Goal: Task Accomplishment & Management: Manage account settings

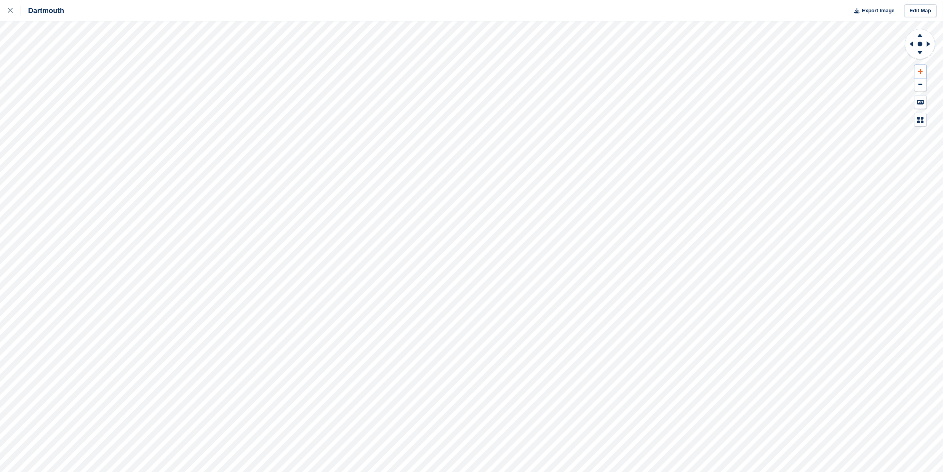
click at [917, 72] on button at bounding box center [920, 71] width 12 height 13
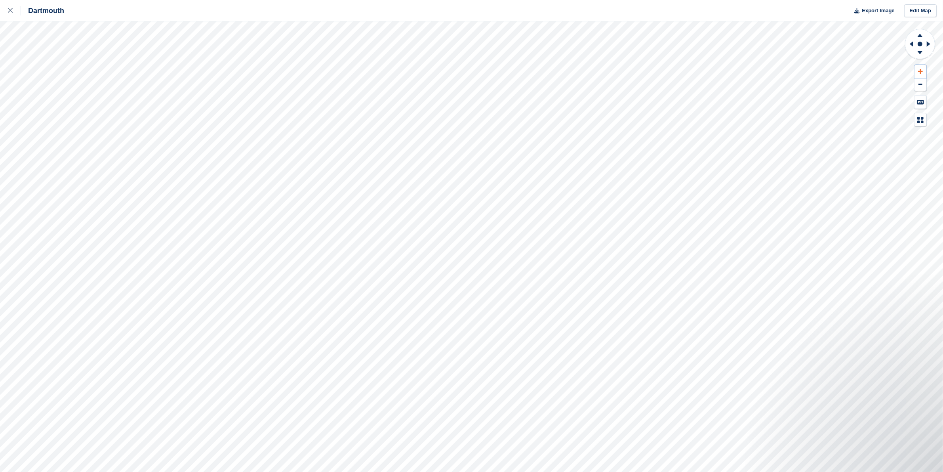
click at [917, 72] on button at bounding box center [920, 71] width 12 height 13
click at [927, 46] on icon at bounding box center [930, 44] width 10 height 21
click at [911, 44] on icon at bounding box center [912, 44] width 4 height 6
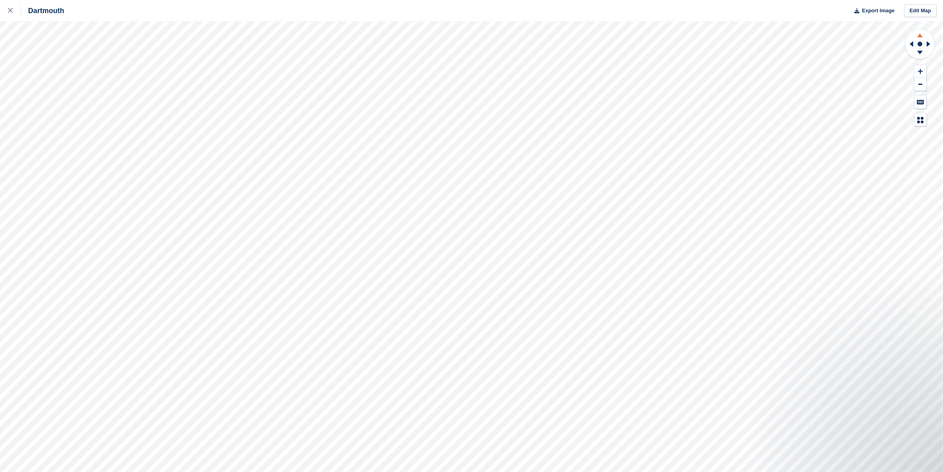
click at [918, 34] on icon at bounding box center [920, 34] width 21 height 10
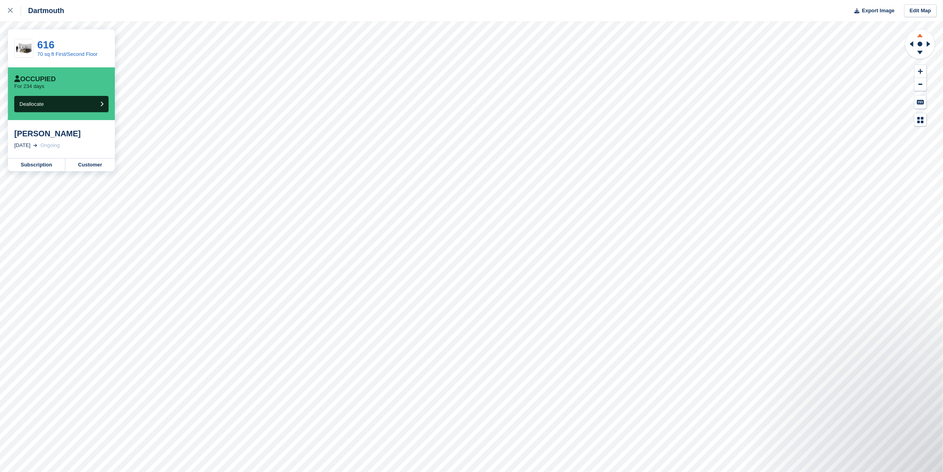
click at [921, 38] on icon at bounding box center [920, 34] width 21 height 10
click at [11, 8] on div at bounding box center [14, 11] width 13 height 10
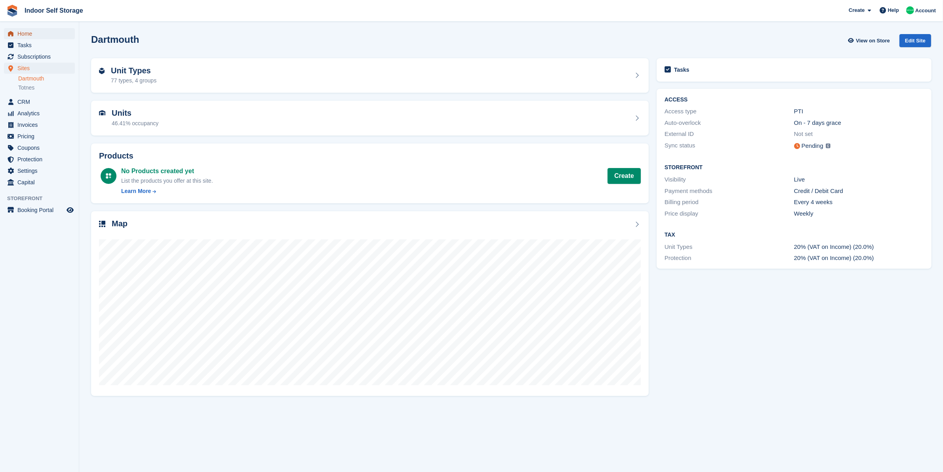
click at [33, 32] on span "Home" at bounding box center [41, 33] width 48 height 11
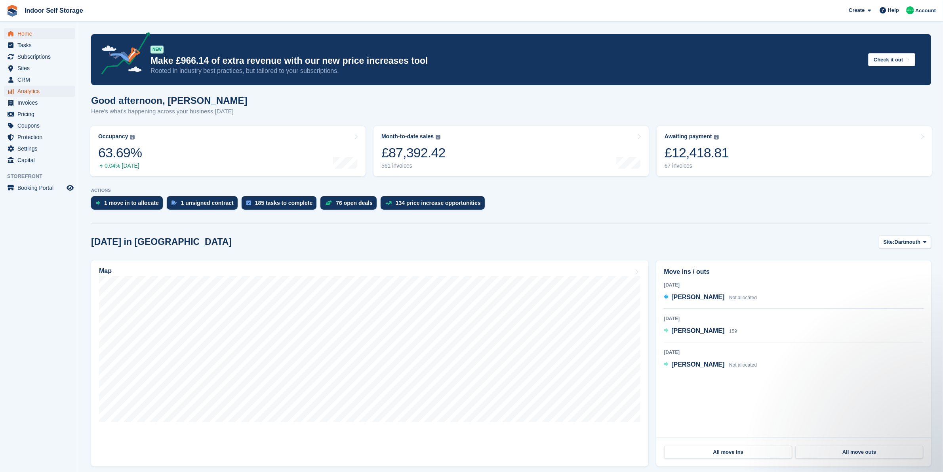
click at [46, 89] on span "Analytics" at bounding box center [41, 91] width 48 height 11
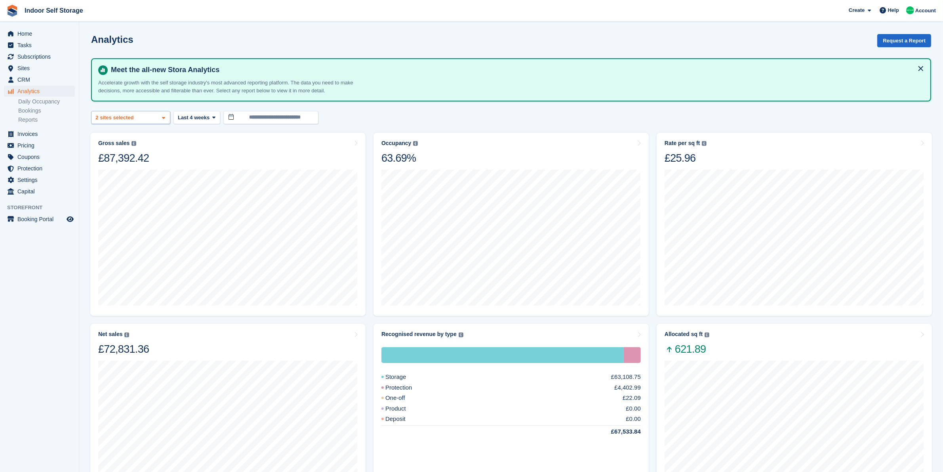
click at [133, 117] on div "2 sites selected" at bounding box center [115, 118] width 42 height 8
click at [135, 166] on div "Totnes" at bounding box center [131, 167] width 72 height 13
select select "***"
click at [38, 38] on span "Home" at bounding box center [41, 33] width 48 height 11
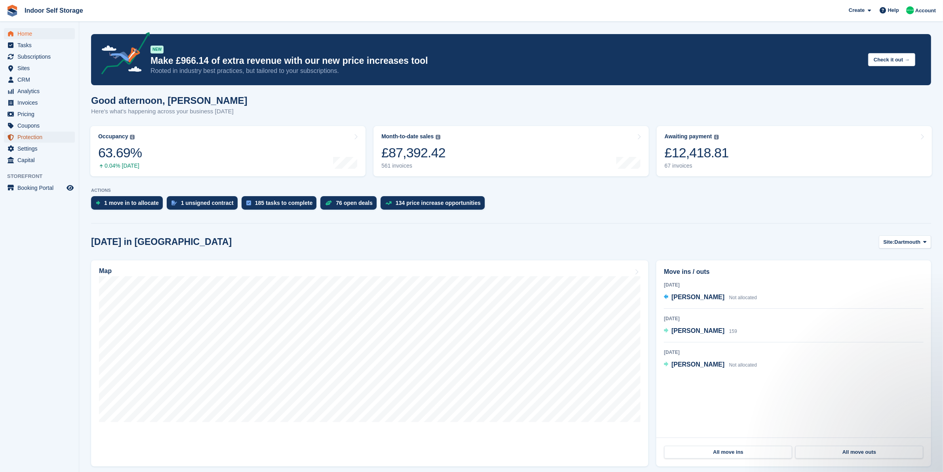
click at [48, 133] on span "Protection" at bounding box center [41, 136] width 48 height 11
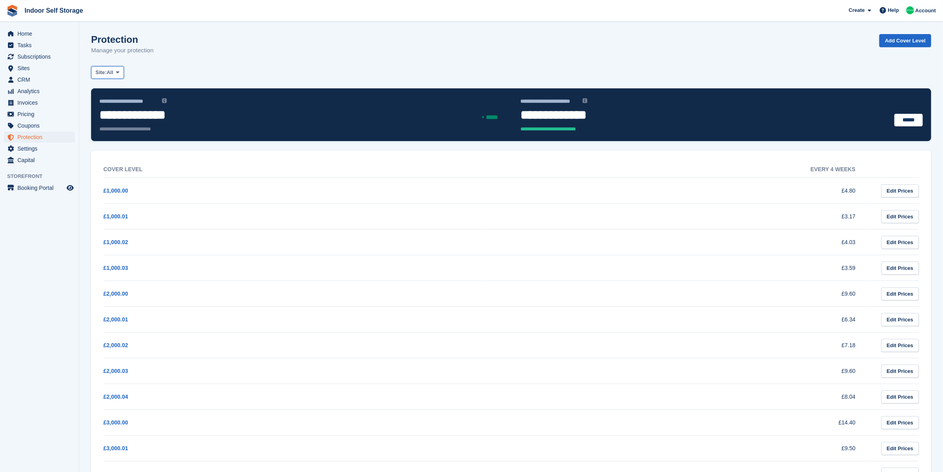
drag, startPoint x: 102, startPoint y: 70, endPoint x: 121, endPoint y: 103, distance: 37.8
click at [103, 70] on span "Site:" at bounding box center [100, 73] width 11 height 8
click at [128, 107] on link "Dartmouth" at bounding box center [129, 105] width 69 height 14
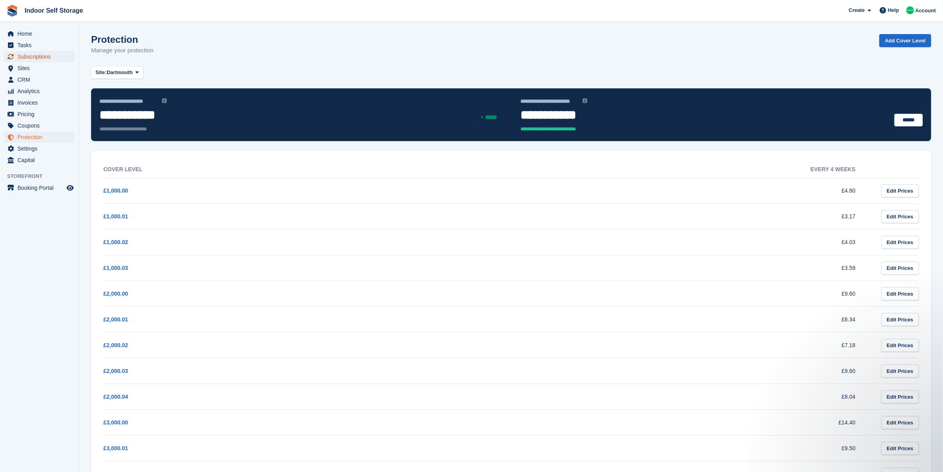
click at [54, 55] on span "Subscriptions" at bounding box center [41, 56] width 48 height 11
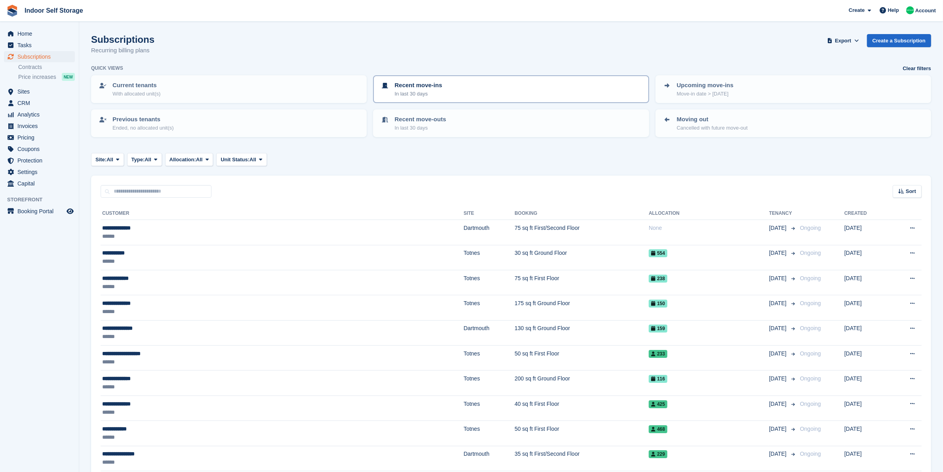
click at [467, 90] on div "Recent move-ins In last 30 days" at bounding box center [510, 89] width 261 height 17
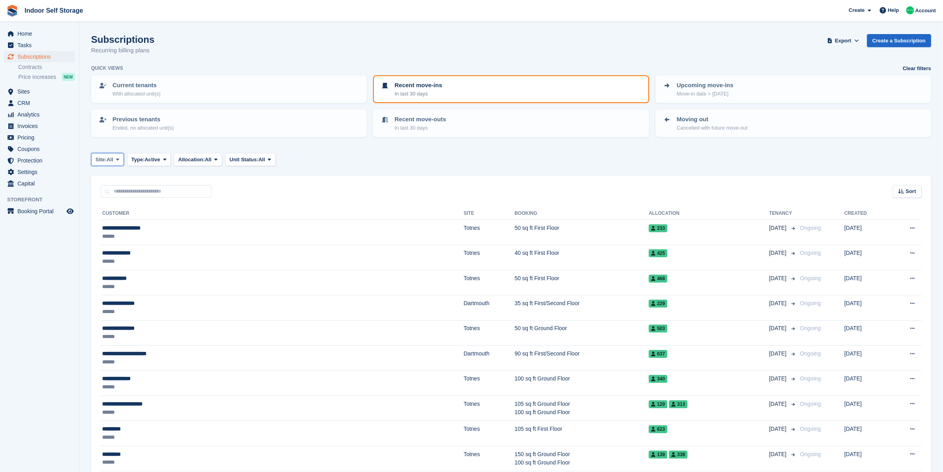
click at [117, 159] on icon at bounding box center [117, 159] width 3 height 5
click at [120, 189] on link "Dartmouth" at bounding box center [129, 192] width 69 height 14
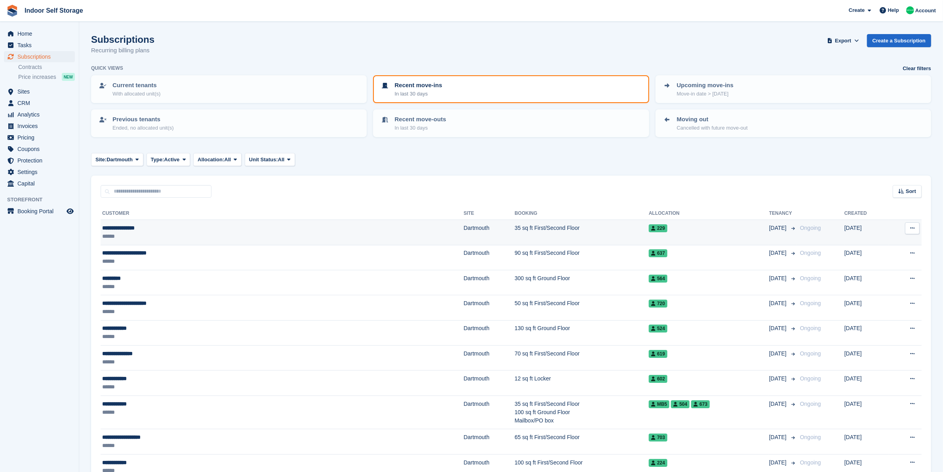
click at [515, 230] on td "35 sq ft First/Second Floor" at bounding box center [581, 232] width 134 height 25
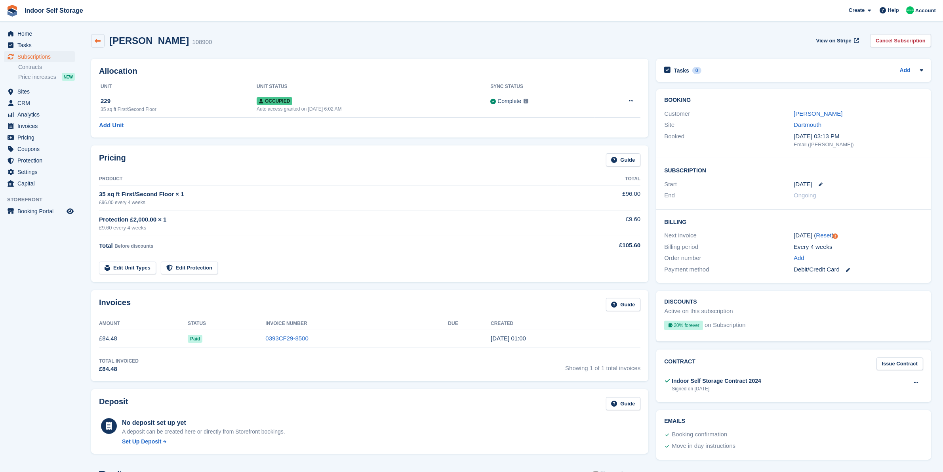
click at [100, 42] on icon at bounding box center [98, 41] width 6 height 6
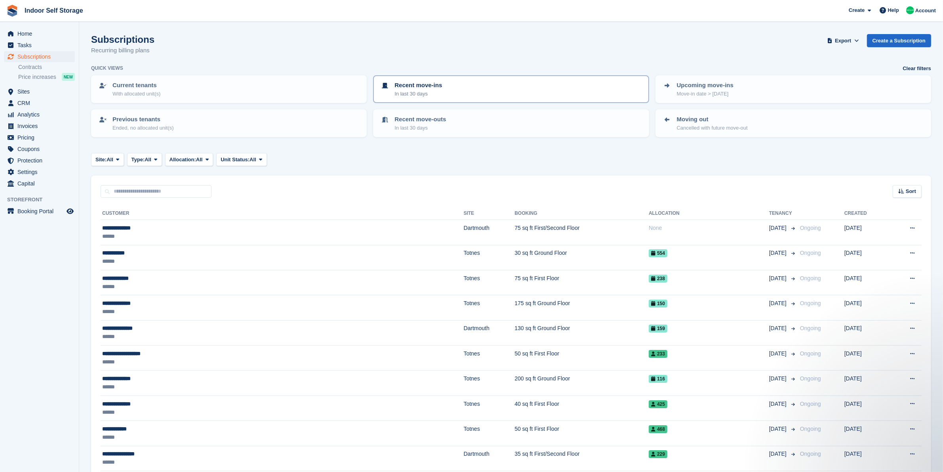
click at [495, 92] on div "Recent move-ins In last 30 days" at bounding box center [510, 89] width 261 height 17
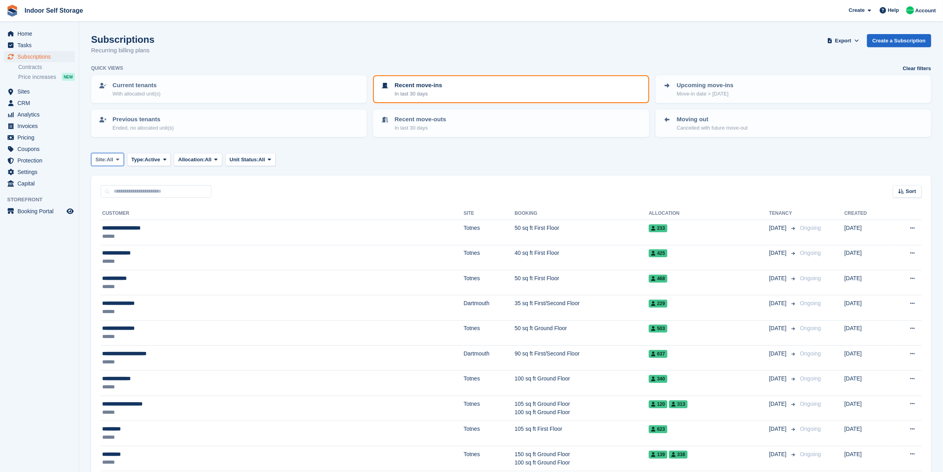
click at [120, 156] on span at bounding box center [117, 159] width 6 height 6
click at [139, 186] on link "Dartmouth" at bounding box center [129, 192] width 69 height 14
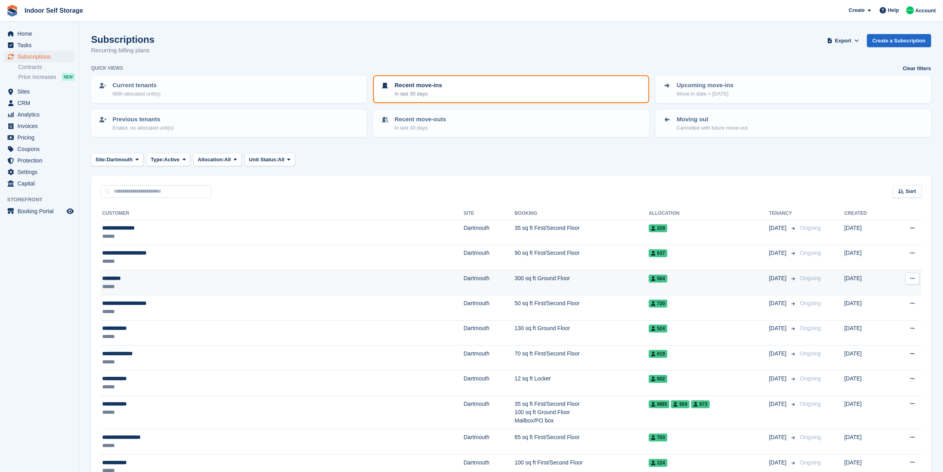
click at [218, 285] on div "******" at bounding box center [193, 286] width 183 height 8
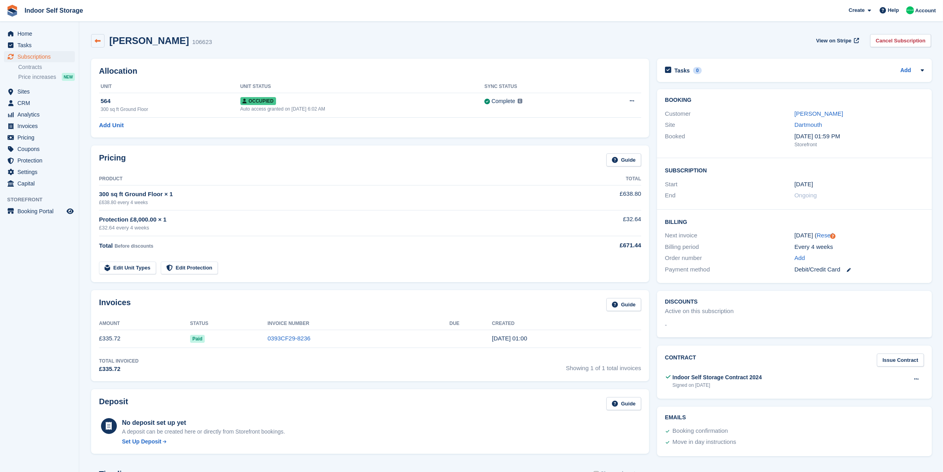
click at [96, 38] on icon at bounding box center [98, 41] width 6 height 6
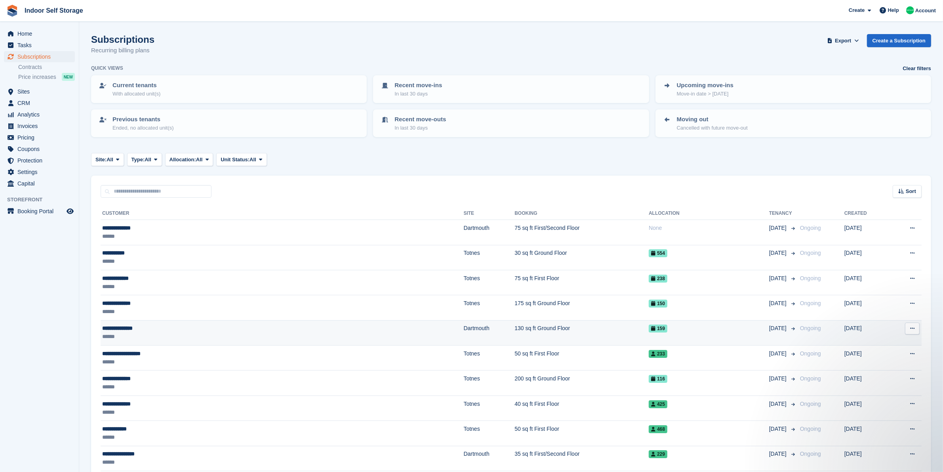
click at [258, 336] on div "******" at bounding box center [193, 336] width 183 height 8
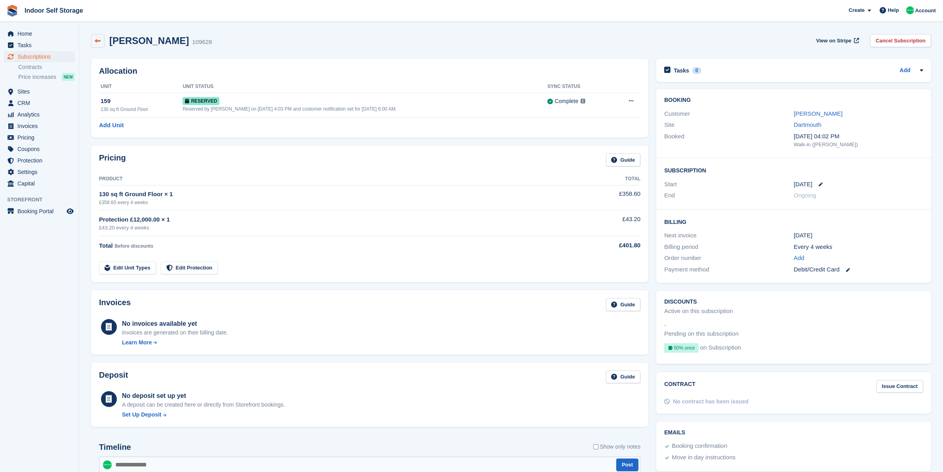
click at [96, 43] on icon at bounding box center [98, 41] width 6 height 6
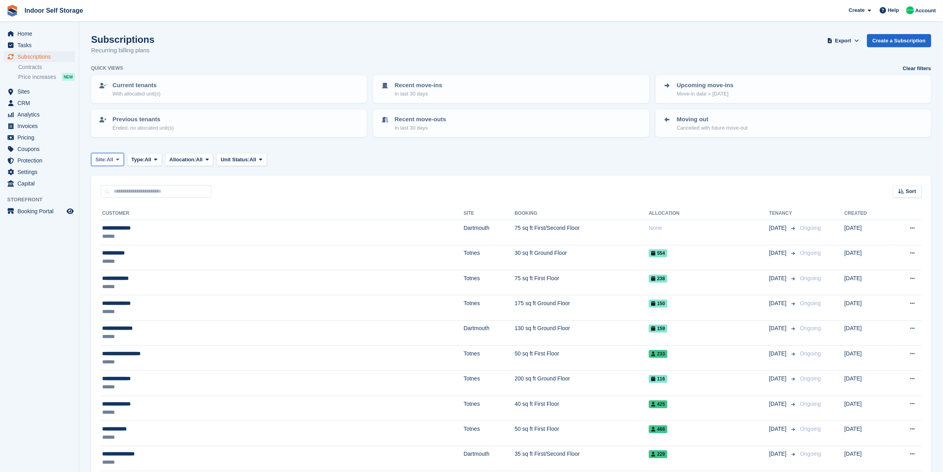
click at [100, 157] on span "Site:" at bounding box center [100, 160] width 11 height 8
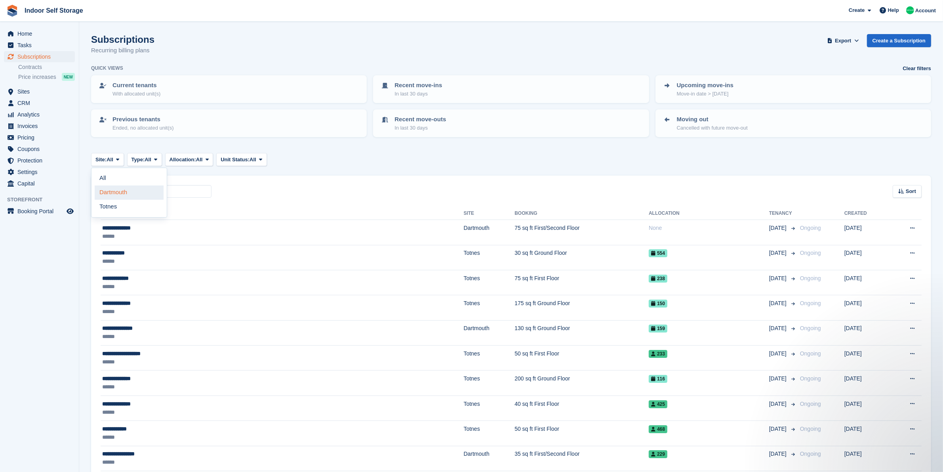
click at [134, 190] on link "Dartmouth" at bounding box center [129, 192] width 69 height 14
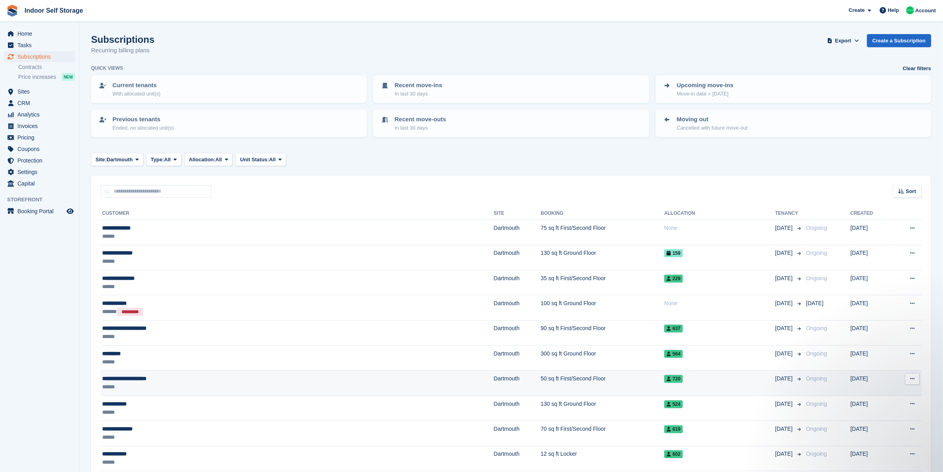
click at [244, 385] on div "******" at bounding box center [209, 387] width 215 height 8
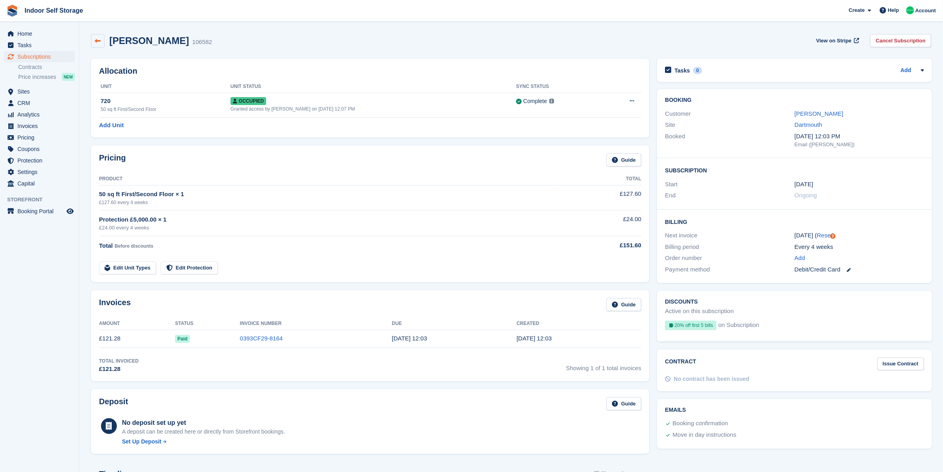
click at [97, 40] on icon at bounding box center [98, 41] width 6 height 6
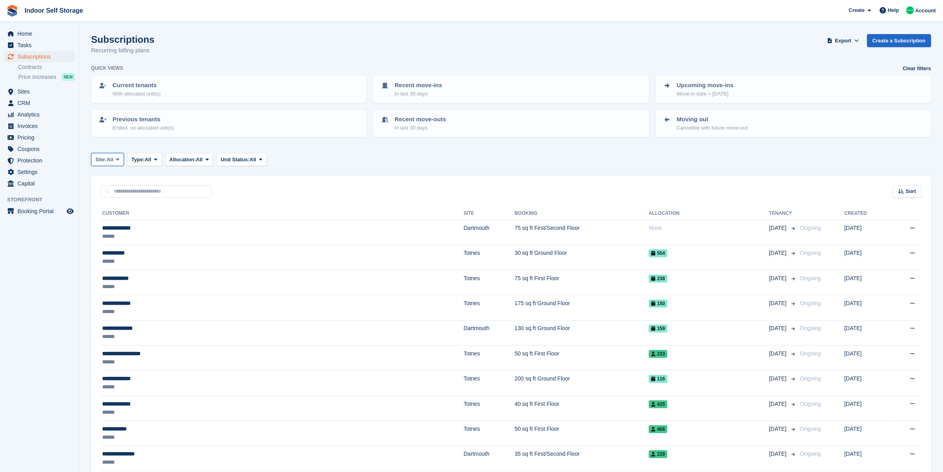
click at [119, 160] on icon at bounding box center [117, 159] width 3 height 5
drag, startPoint x: 121, startPoint y: 190, endPoint x: 203, endPoint y: 288, distance: 126.8
click at [121, 191] on link "Dartmouth" at bounding box center [129, 192] width 69 height 14
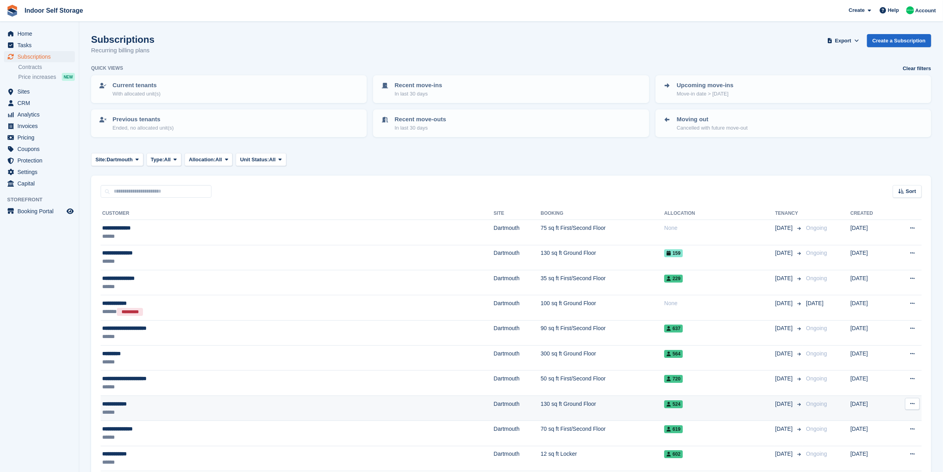
click at [230, 402] on div "**********" at bounding box center [209, 404] width 215 height 8
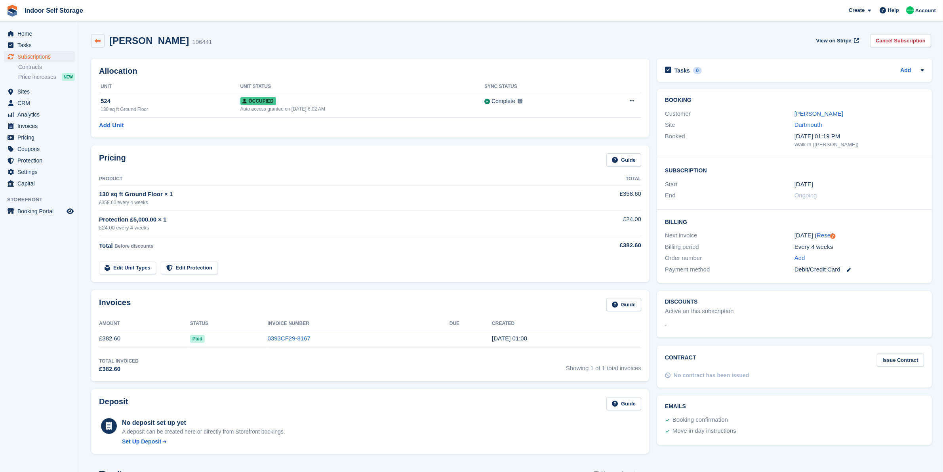
click at [100, 38] on icon at bounding box center [98, 41] width 6 height 6
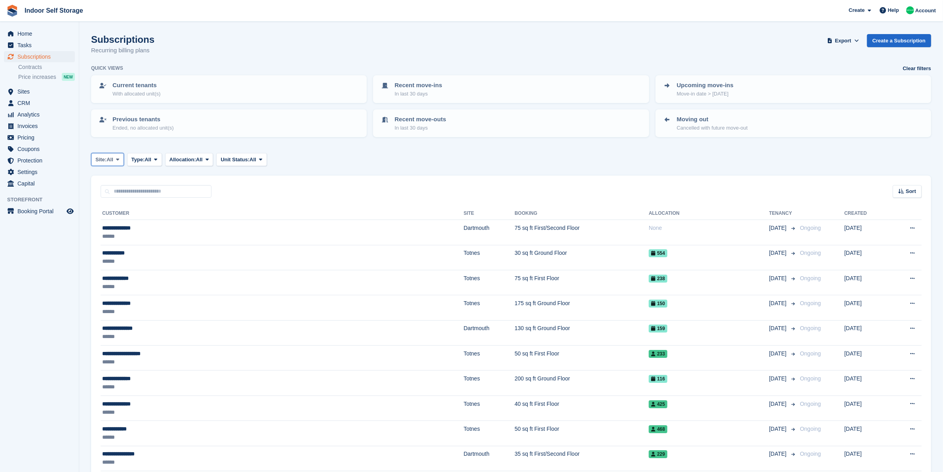
click at [115, 155] on button "Site: All" at bounding box center [107, 159] width 33 height 13
click at [133, 193] on link "Dartmouth" at bounding box center [129, 192] width 69 height 14
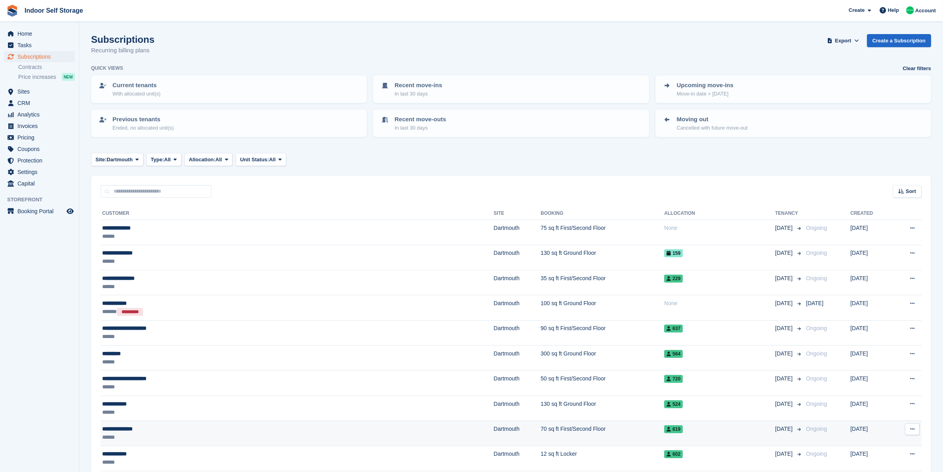
click at [274, 440] on div "******" at bounding box center [209, 437] width 215 height 8
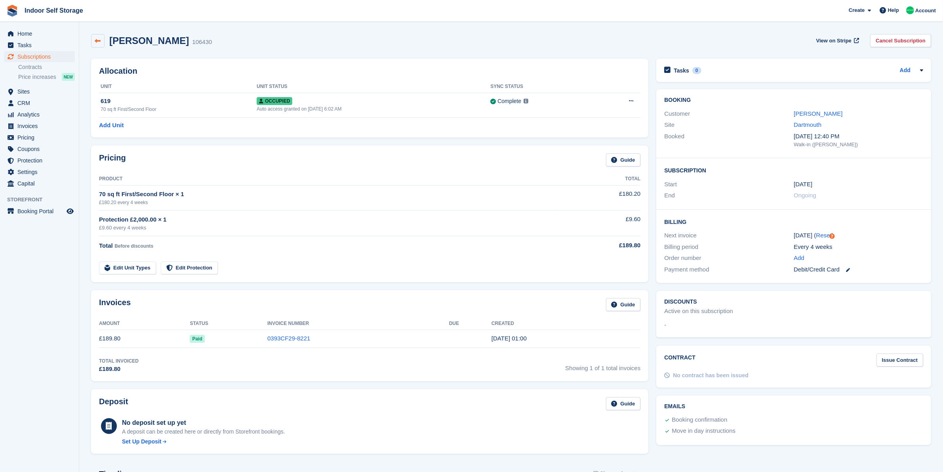
click at [96, 45] on link at bounding box center [97, 40] width 13 height 13
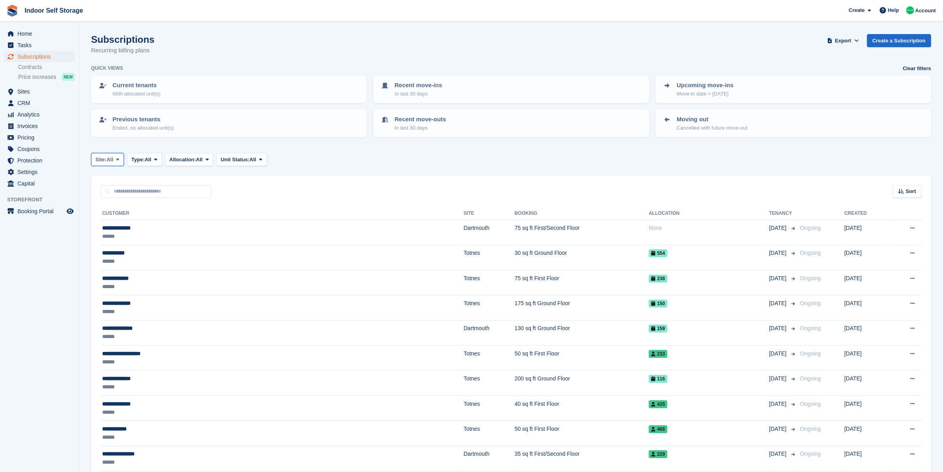
click at [115, 158] on span at bounding box center [117, 159] width 6 height 6
click at [130, 190] on link "Dartmouth" at bounding box center [129, 192] width 69 height 14
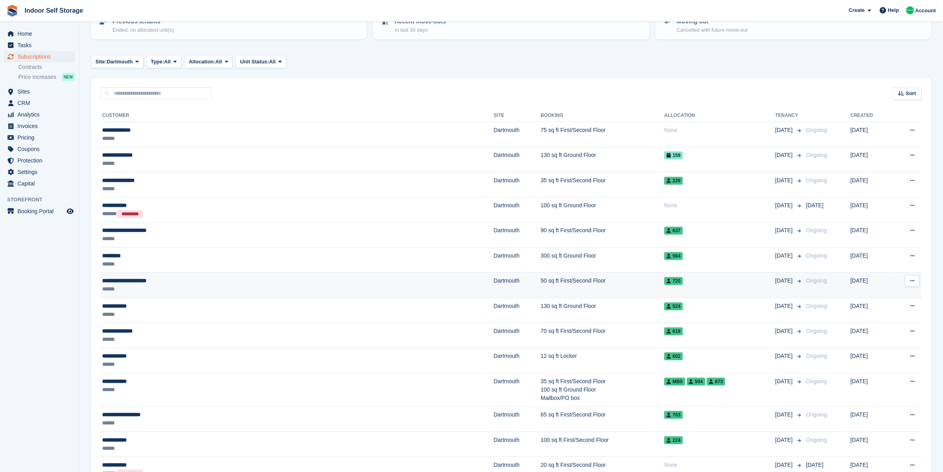
scroll to position [99, 0]
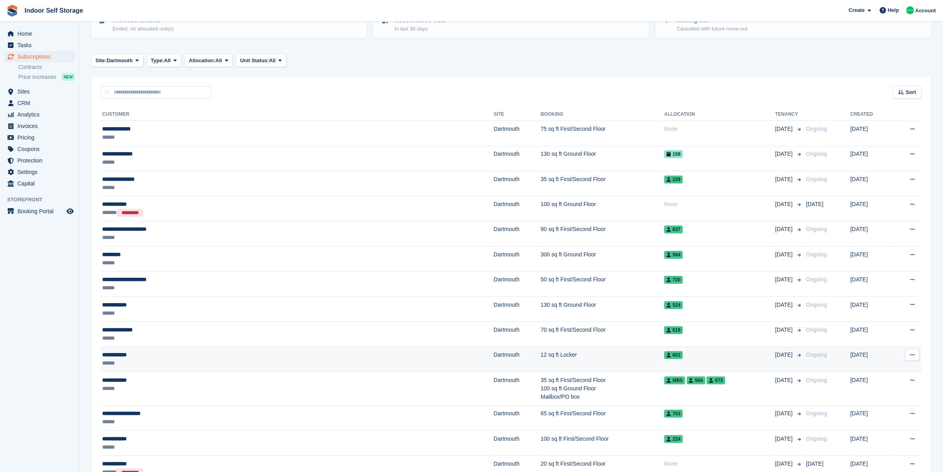
click at [260, 352] on div "**********" at bounding box center [209, 354] width 215 height 8
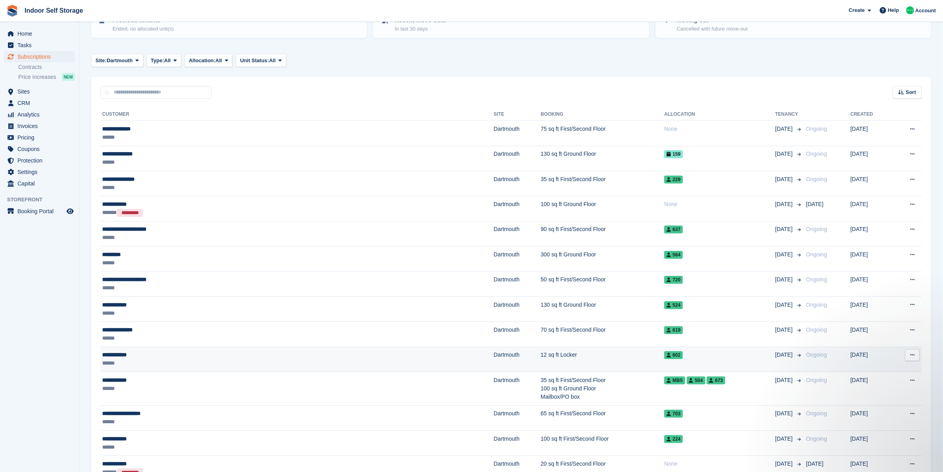
scroll to position [0, 0]
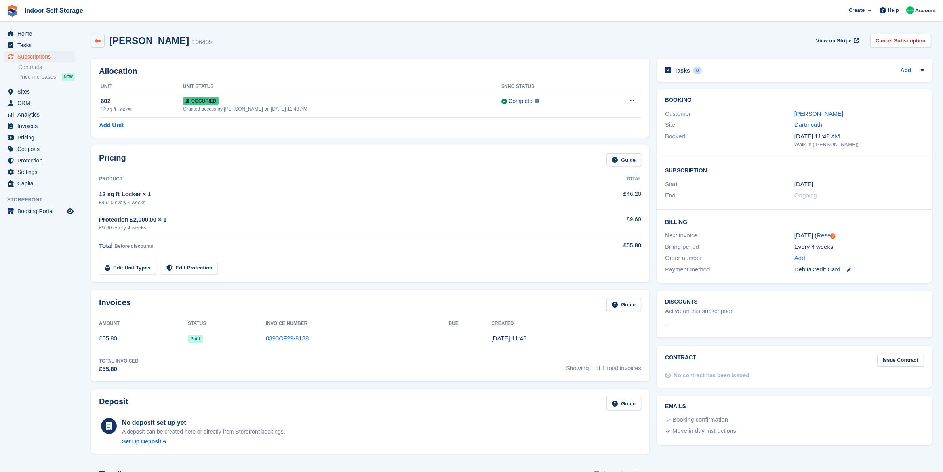
click at [97, 44] on link at bounding box center [97, 40] width 13 height 13
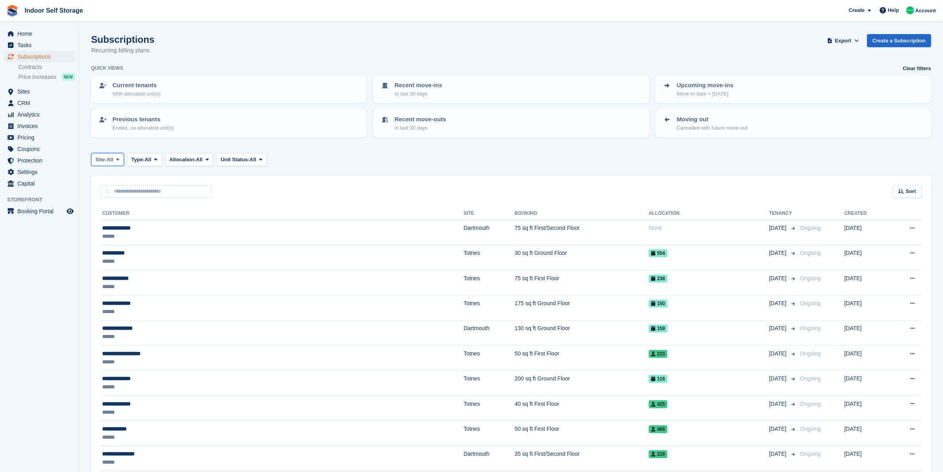
click at [119, 157] on icon at bounding box center [117, 159] width 3 height 5
click at [137, 189] on link "Dartmouth" at bounding box center [129, 192] width 69 height 14
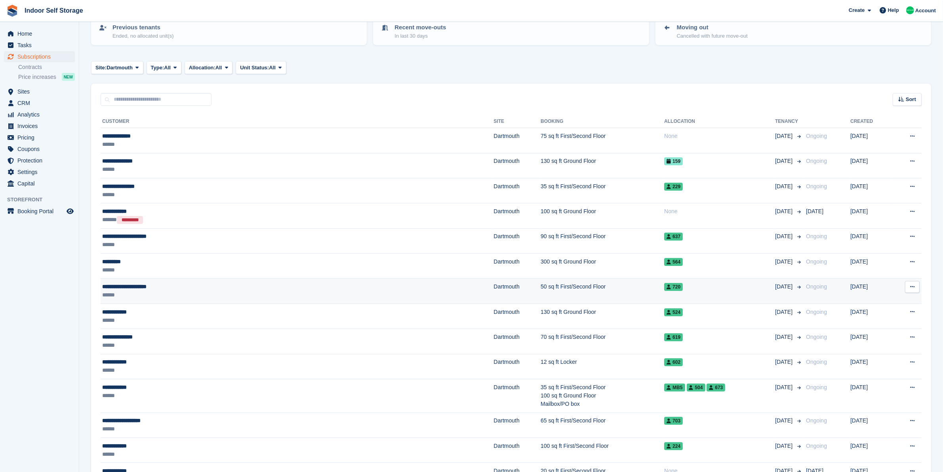
scroll to position [99, 0]
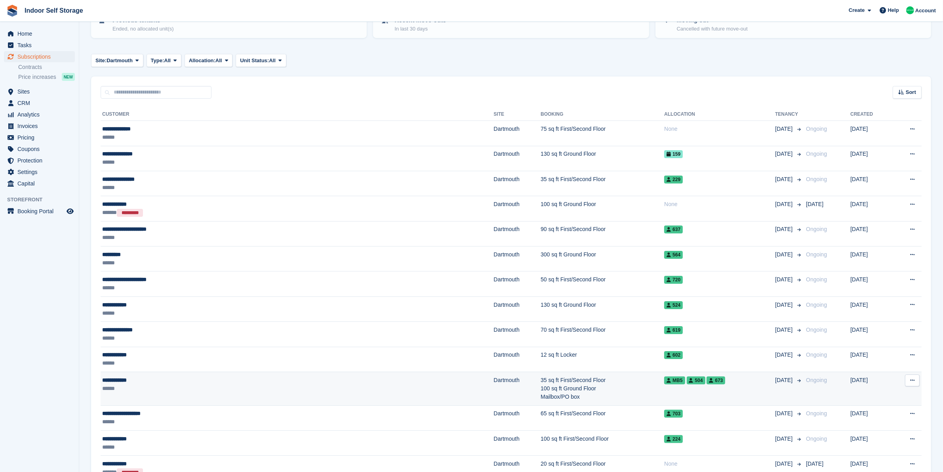
click at [187, 380] on div "**********" at bounding box center [209, 380] width 215 height 8
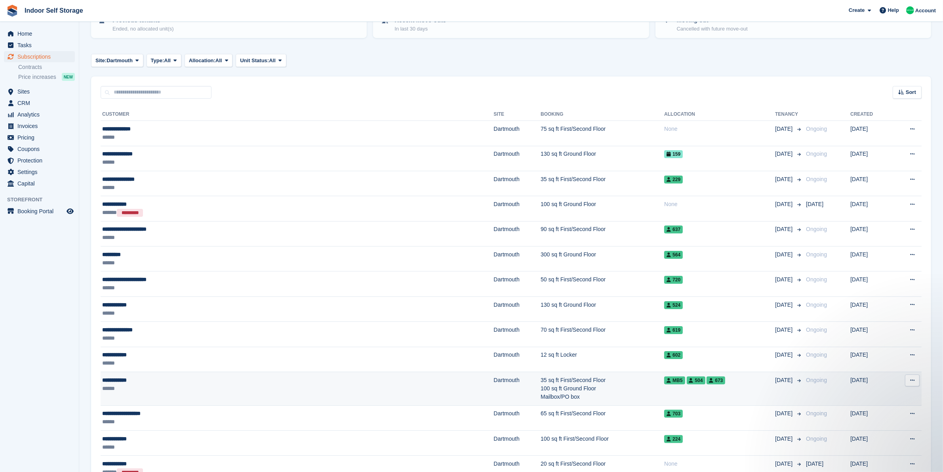
scroll to position [0, 0]
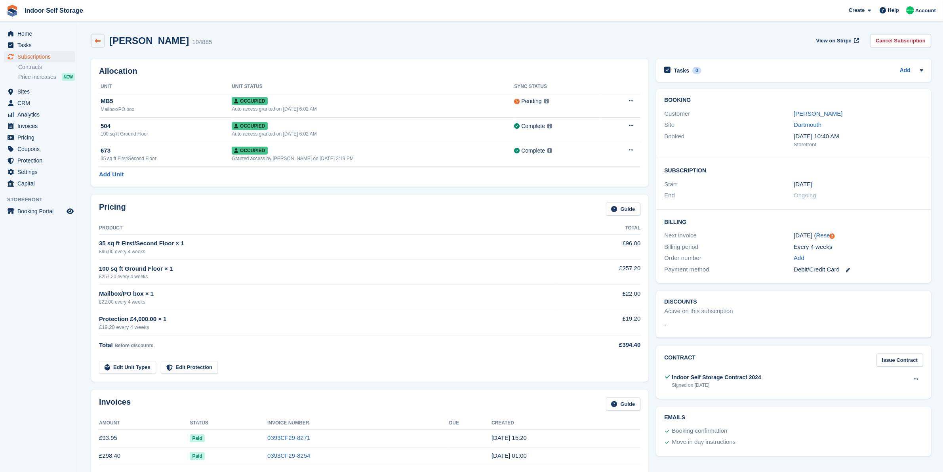
click at [99, 38] on icon at bounding box center [98, 41] width 6 height 6
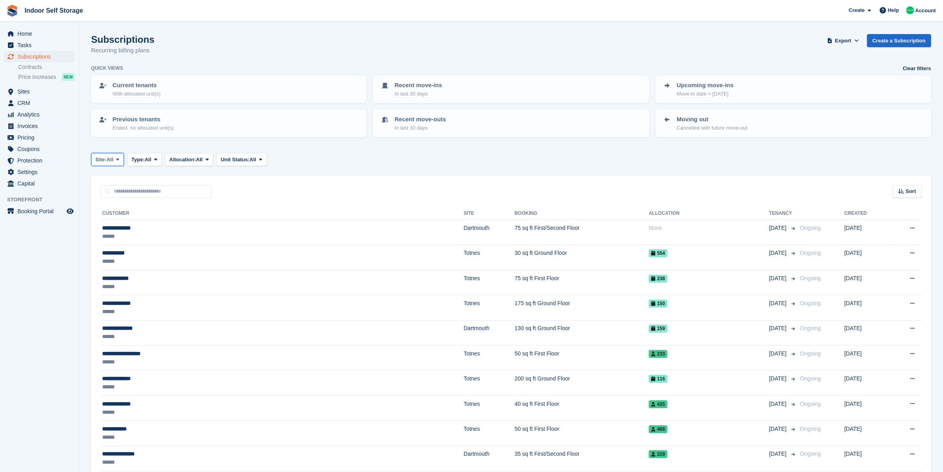
click at [116, 160] on span at bounding box center [117, 159] width 6 height 6
click at [122, 192] on link "Dartmouth" at bounding box center [129, 192] width 69 height 14
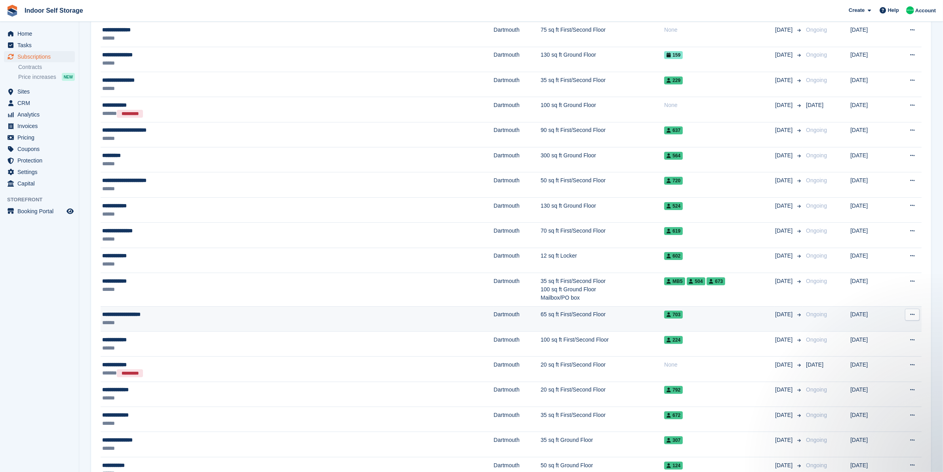
click at [192, 324] on div "******" at bounding box center [209, 322] width 215 height 8
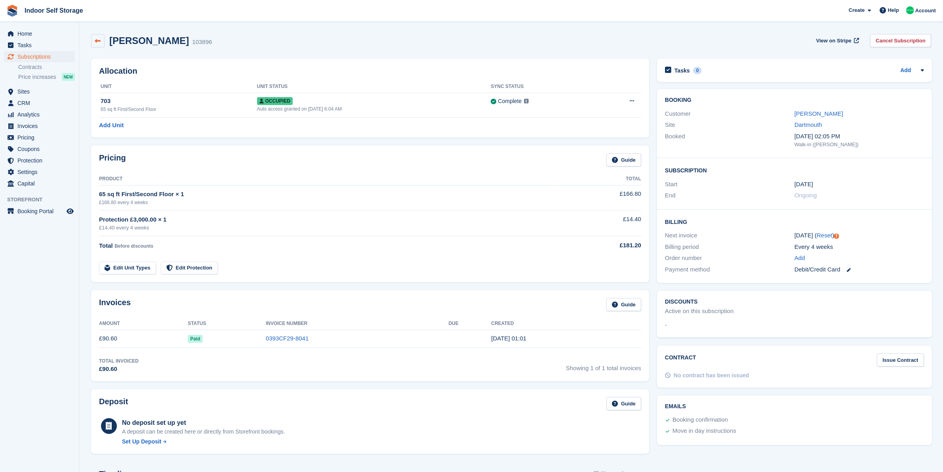
click at [99, 42] on icon at bounding box center [98, 41] width 6 height 6
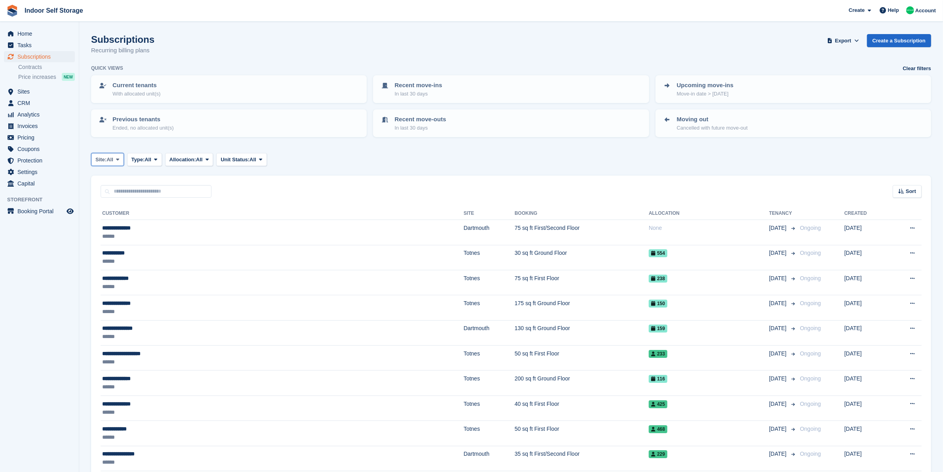
click at [111, 159] on span "All" at bounding box center [110, 160] width 7 height 8
click at [114, 195] on link "Dartmouth" at bounding box center [129, 192] width 69 height 14
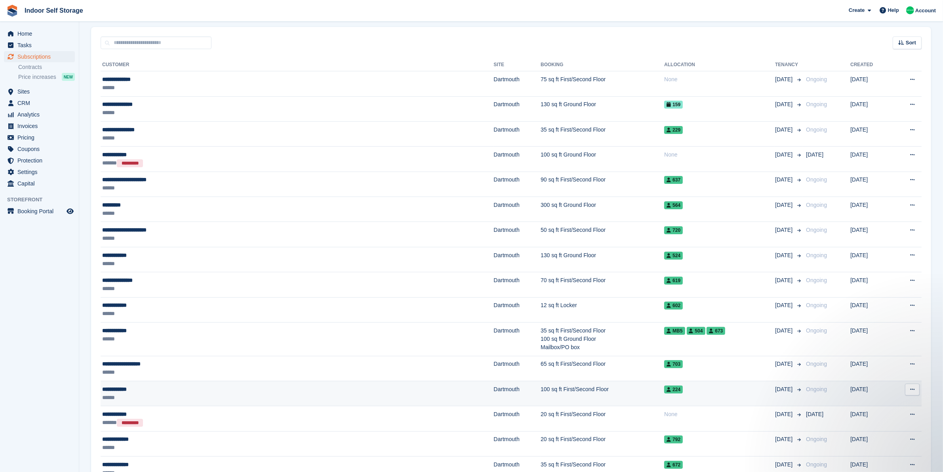
click at [149, 393] on div "**********" at bounding box center [209, 389] width 215 height 8
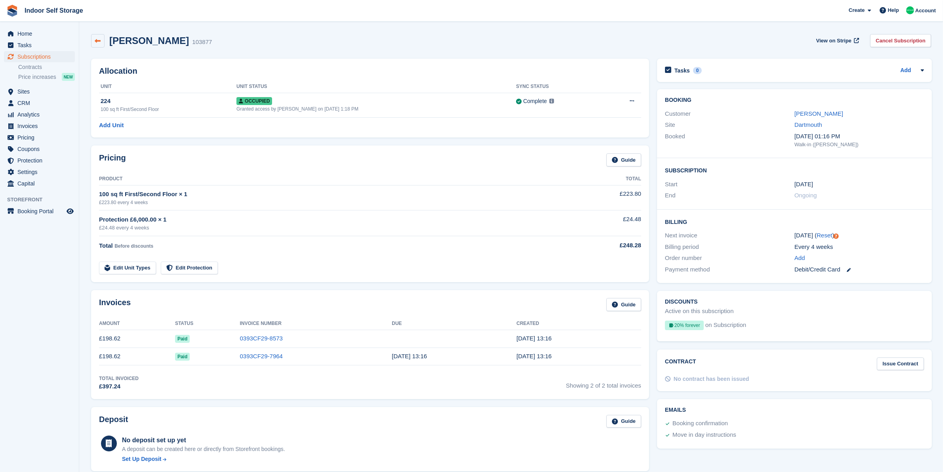
click at [94, 42] on link at bounding box center [97, 40] width 13 height 13
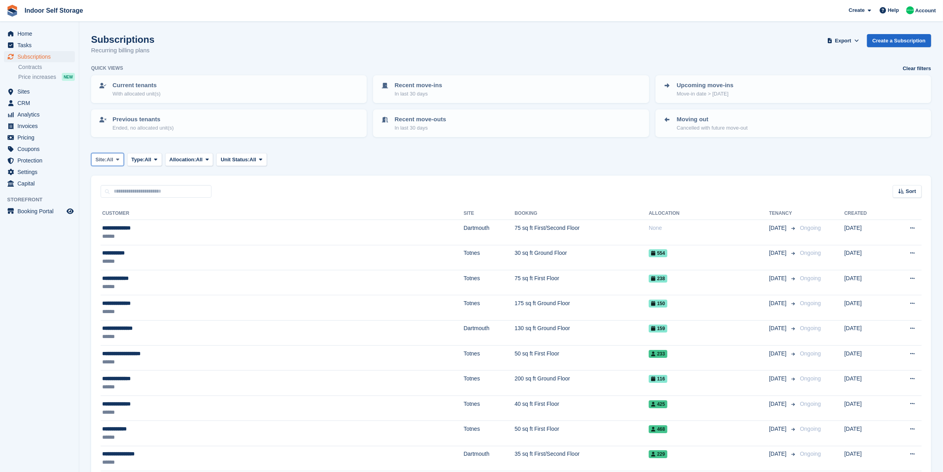
click at [108, 156] on span "All" at bounding box center [110, 160] width 7 height 8
click at [112, 189] on link "Dartmouth" at bounding box center [129, 192] width 69 height 14
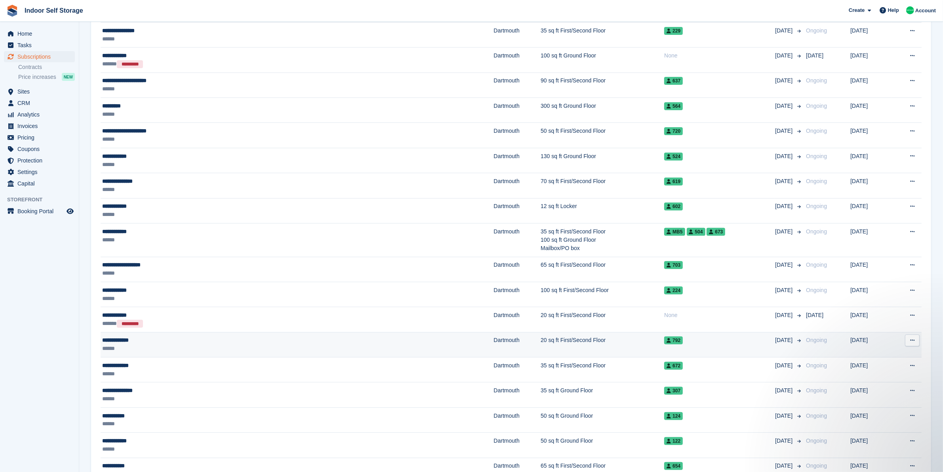
click at [216, 344] on div "**********" at bounding box center [209, 340] width 215 height 8
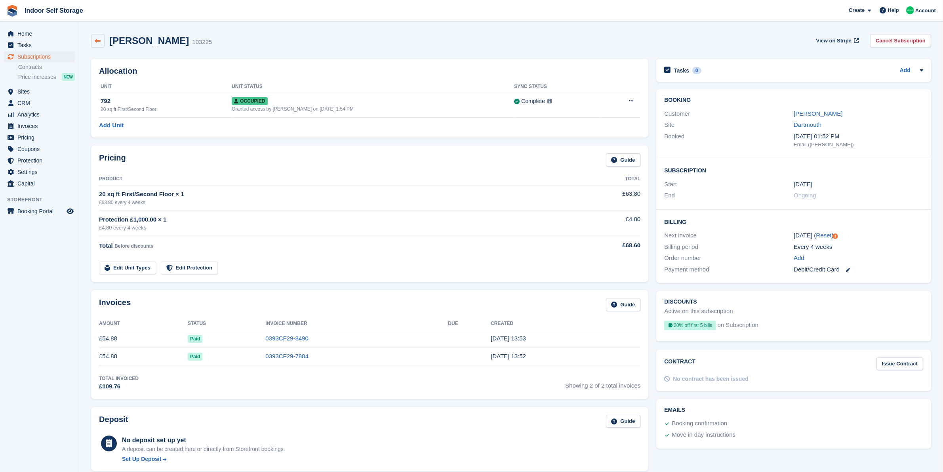
click at [102, 38] on link at bounding box center [97, 40] width 13 height 13
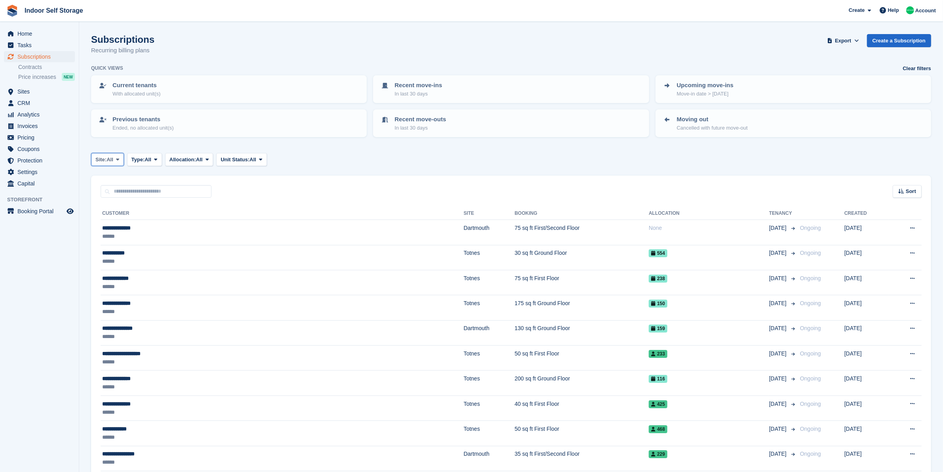
click at [106, 160] on span "Site:" at bounding box center [100, 160] width 11 height 8
click at [111, 189] on link "Dartmouth" at bounding box center [129, 192] width 69 height 14
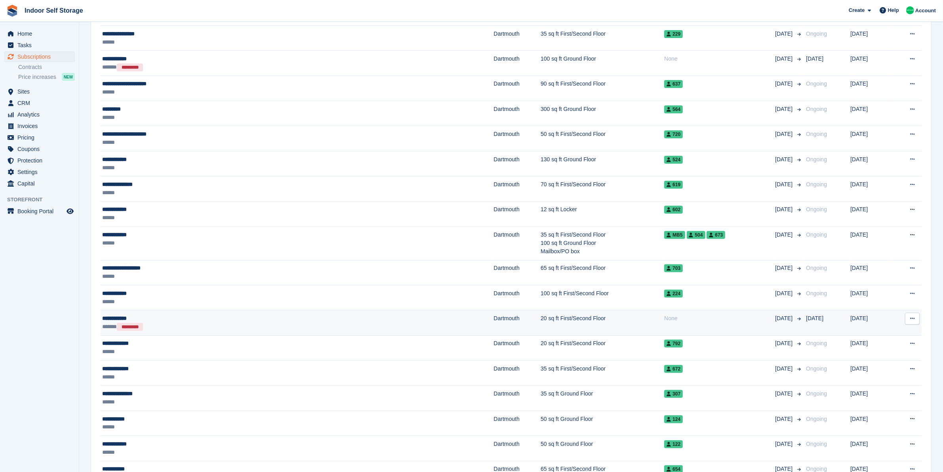
scroll to position [248, 0]
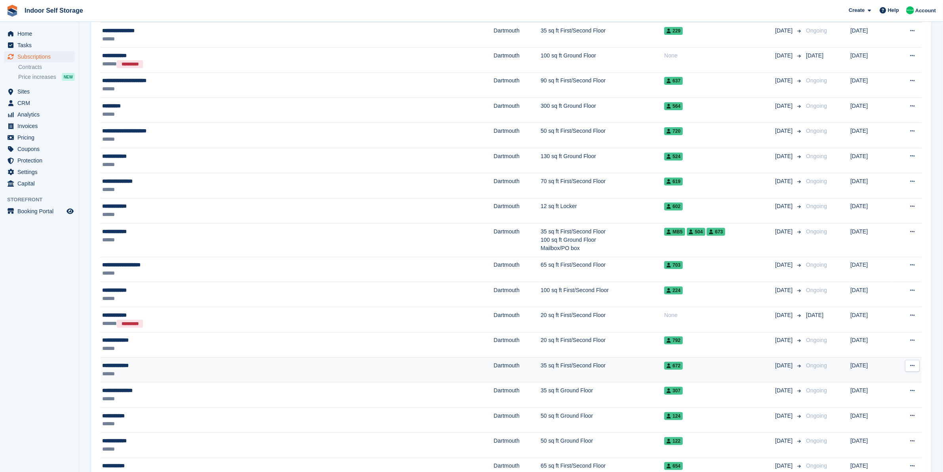
click at [251, 370] on div "**********" at bounding box center [209, 365] width 215 height 8
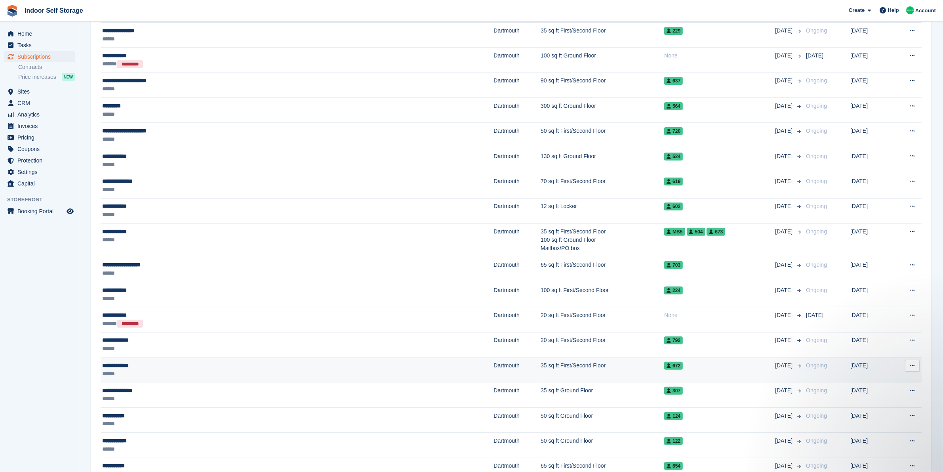
scroll to position [0, 0]
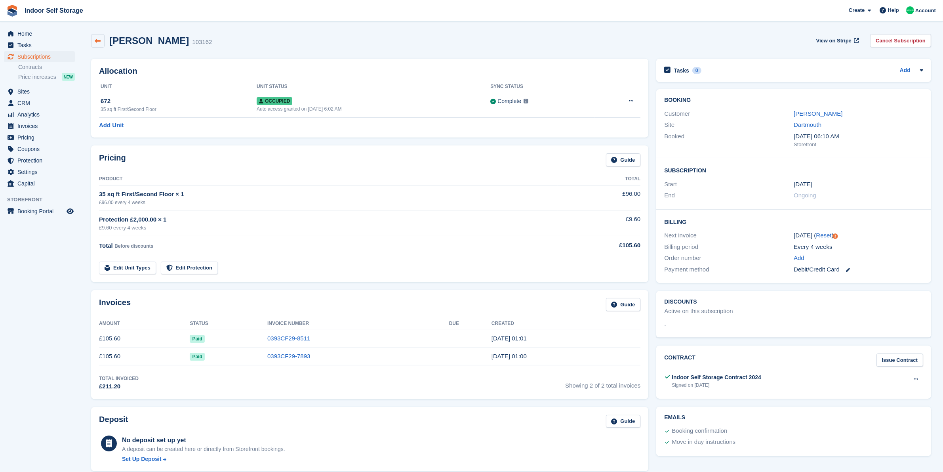
click at [97, 44] on link at bounding box center [97, 40] width 13 height 13
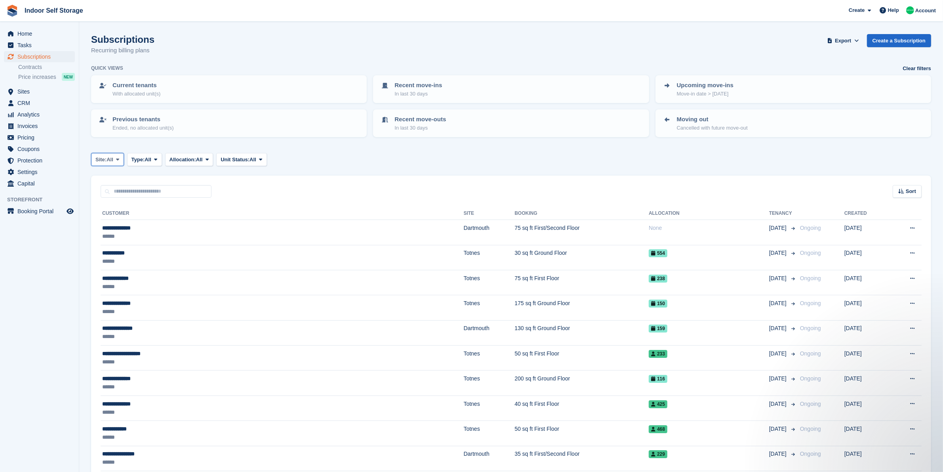
click at [117, 157] on icon at bounding box center [117, 159] width 3 height 5
click at [118, 189] on link "Dartmouth" at bounding box center [129, 192] width 69 height 14
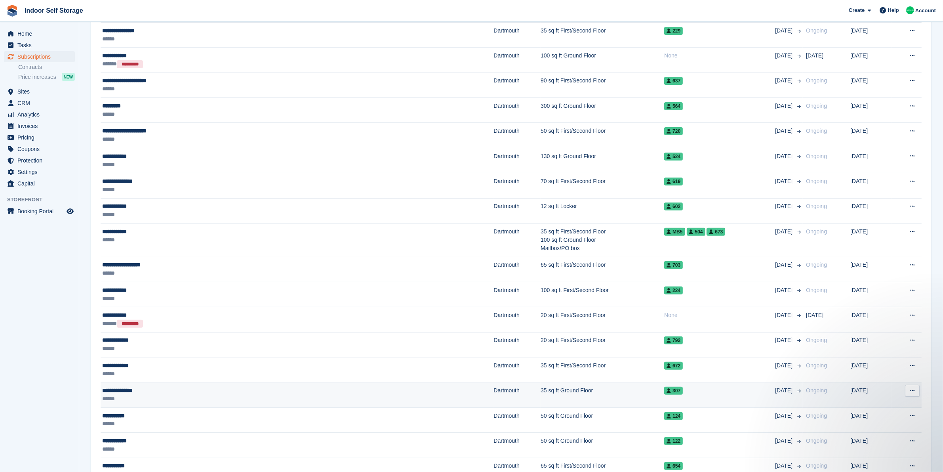
click at [154, 394] on div "**********" at bounding box center [209, 390] width 215 height 8
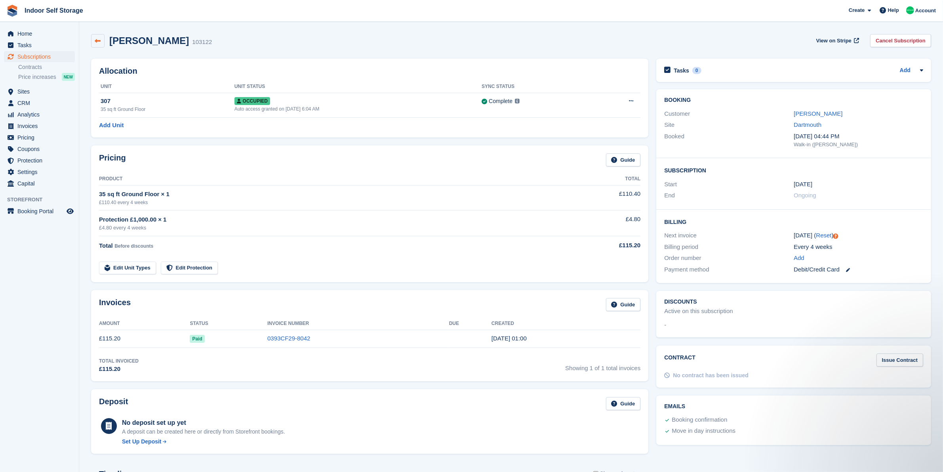
click at [97, 42] on icon at bounding box center [98, 41] width 6 height 6
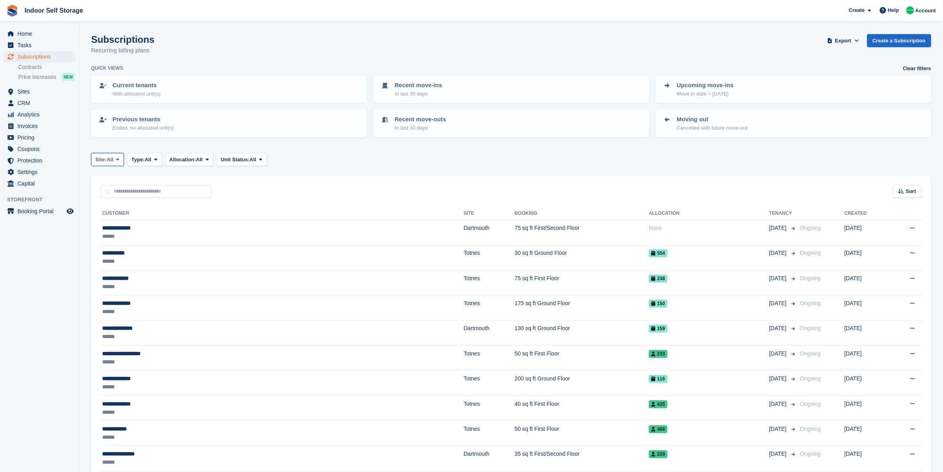
click at [112, 157] on span "All" at bounding box center [110, 160] width 7 height 8
click at [113, 195] on link "Dartmouth" at bounding box center [129, 192] width 69 height 14
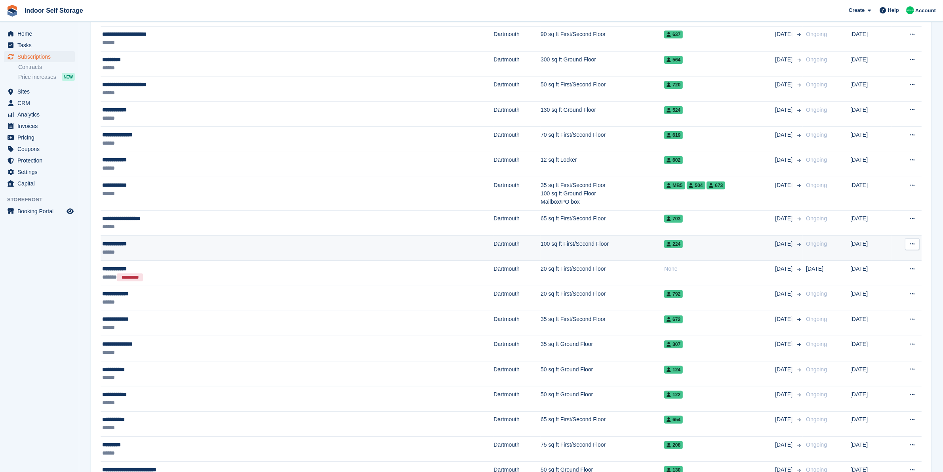
scroll to position [297, 0]
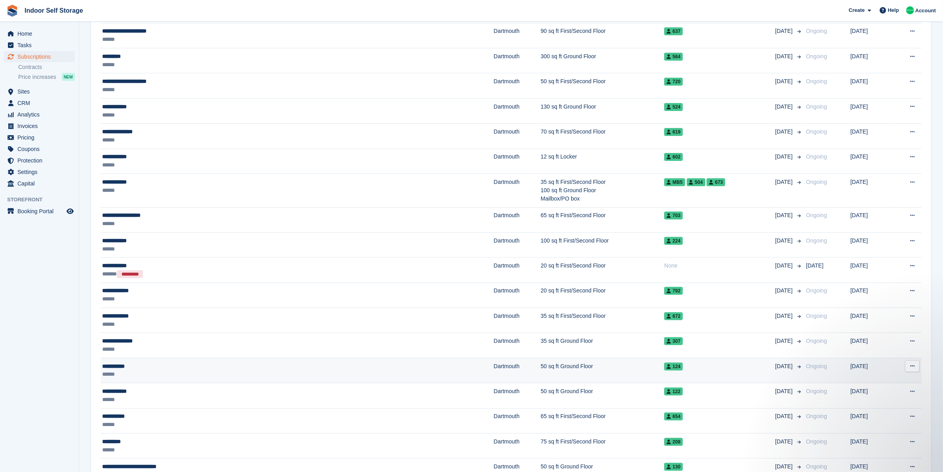
click at [157, 367] on div "**********" at bounding box center [209, 366] width 215 height 8
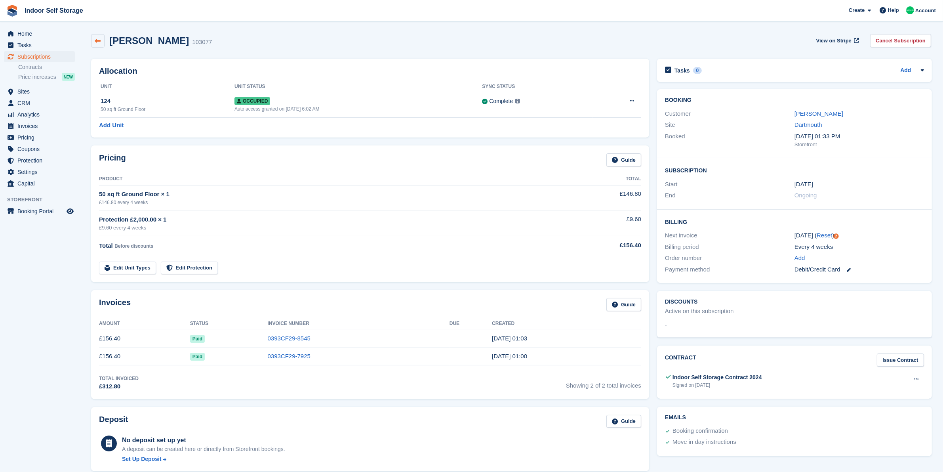
click at [95, 40] on icon at bounding box center [98, 41] width 6 height 6
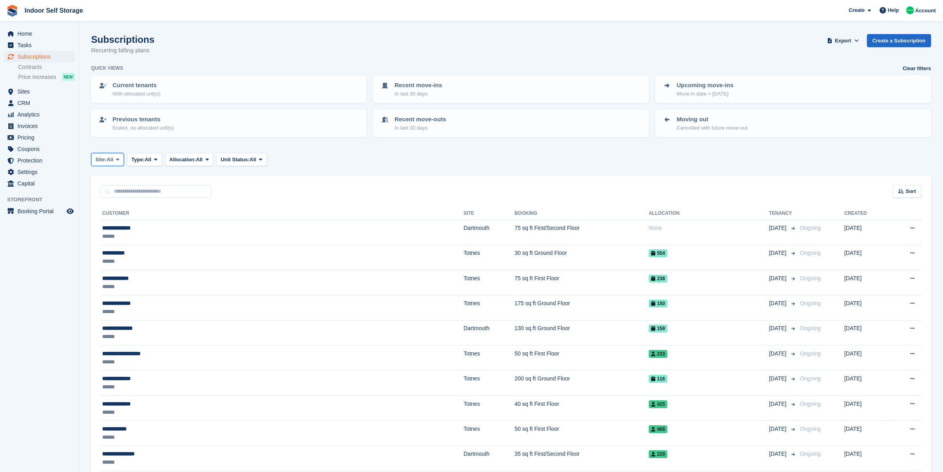
click at [106, 153] on button "Site: All" at bounding box center [107, 159] width 33 height 13
click at [111, 189] on link "Dartmouth" at bounding box center [129, 192] width 69 height 14
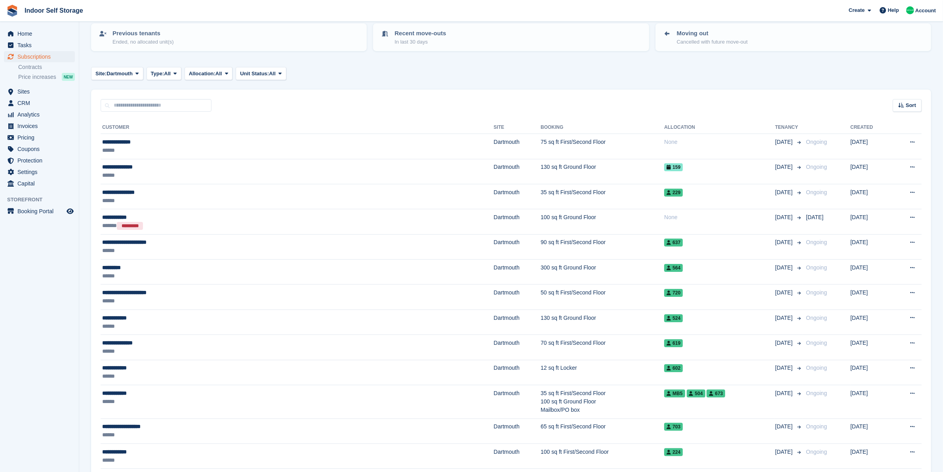
scroll to position [347, 0]
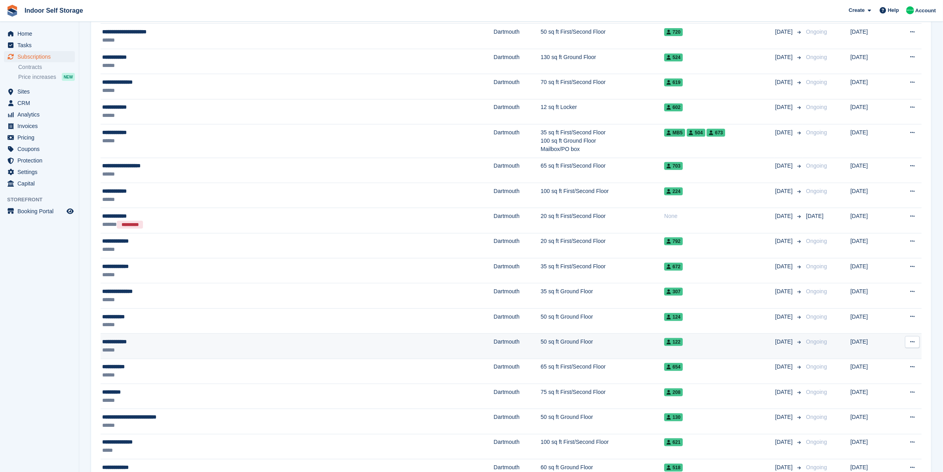
click at [199, 343] on div "**********" at bounding box center [209, 341] width 215 height 8
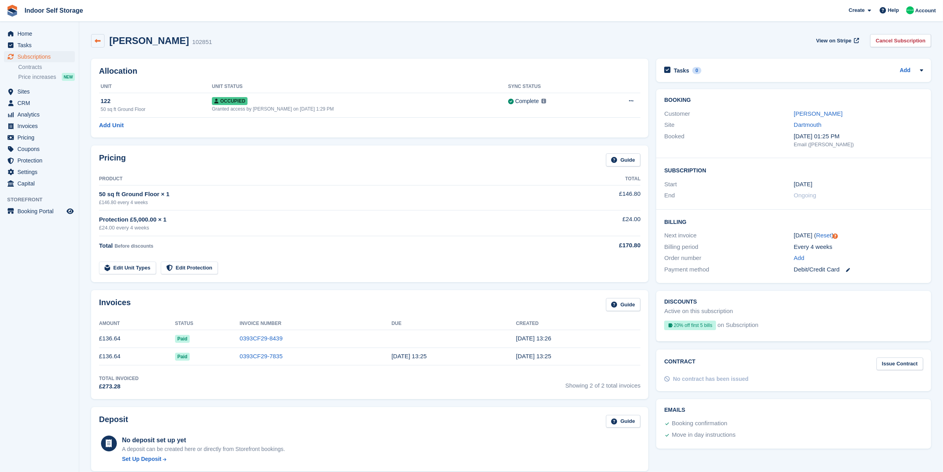
click at [93, 43] on link at bounding box center [97, 40] width 13 height 13
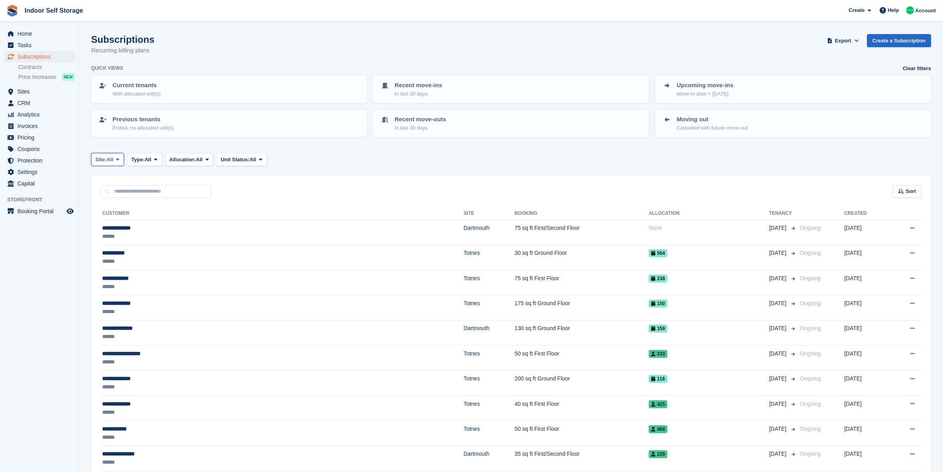
click at [117, 157] on icon at bounding box center [117, 159] width 3 height 5
click at [126, 191] on link "Dartmouth" at bounding box center [129, 192] width 69 height 14
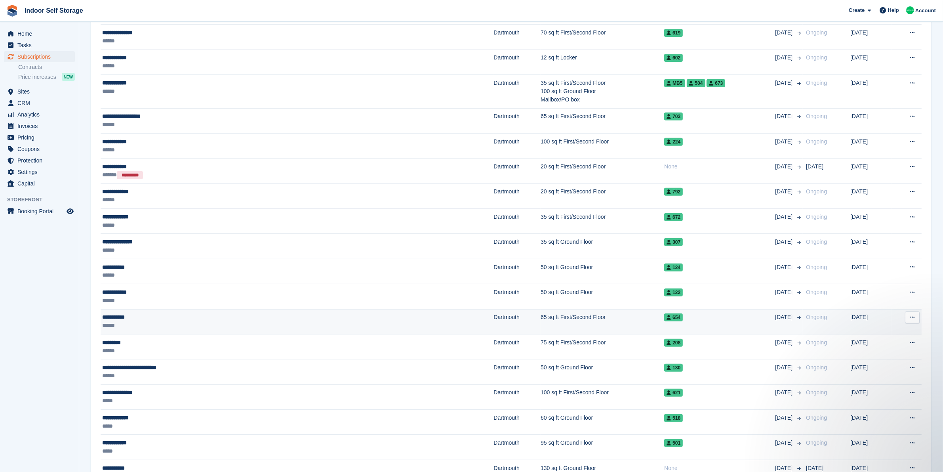
click at [191, 327] on div "******" at bounding box center [209, 325] width 215 height 8
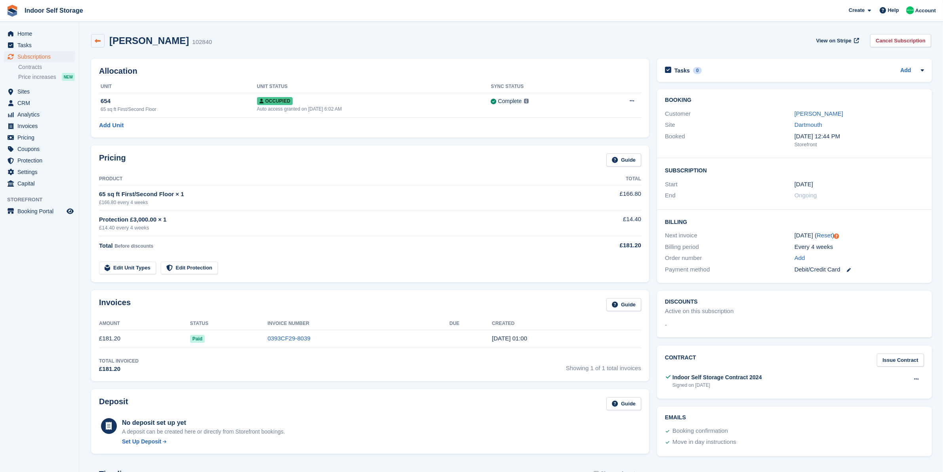
click at [95, 42] on icon at bounding box center [98, 41] width 6 height 6
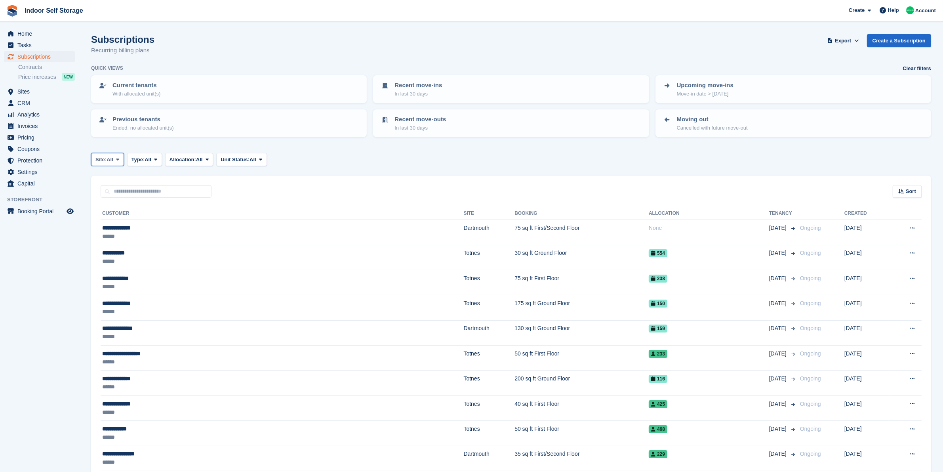
click at [113, 156] on span "All" at bounding box center [110, 160] width 7 height 8
click at [111, 189] on link "Dartmouth" at bounding box center [129, 192] width 69 height 14
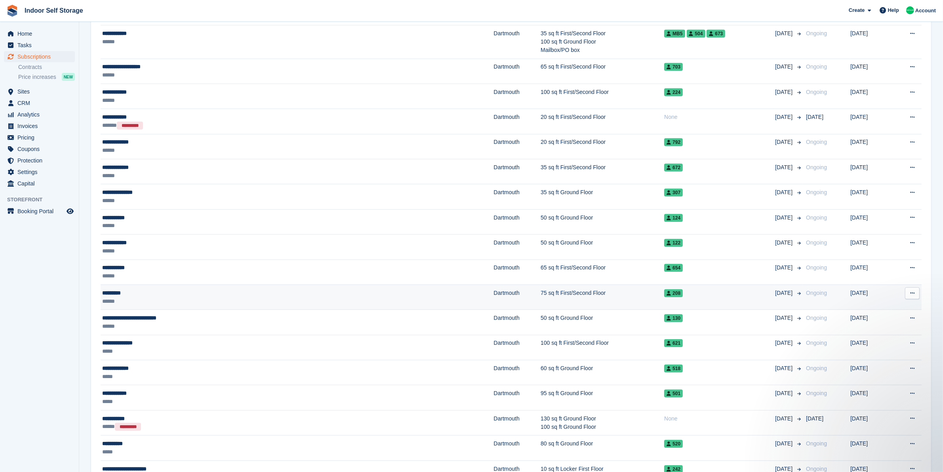
click at [220, 300] on div "******" at bounding box center [209, 301] width 215 height 8
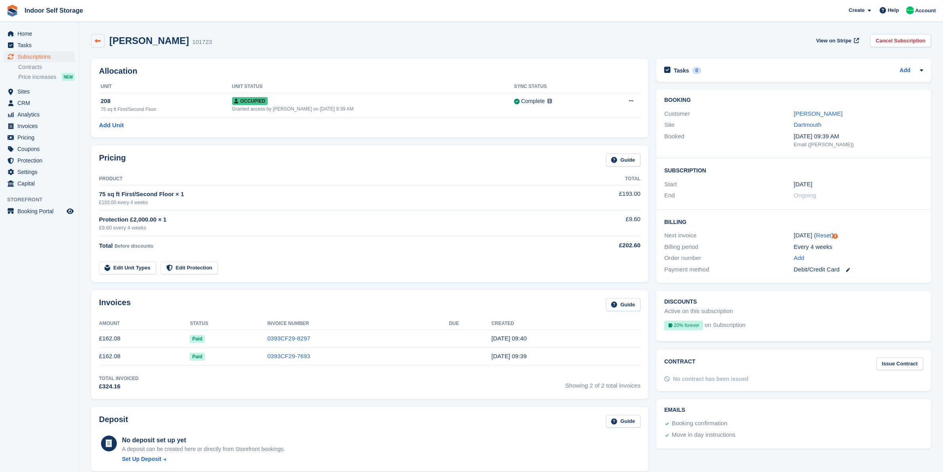
click at [97, 40] on icon at bounding box center [98, 41] width 6 height 6
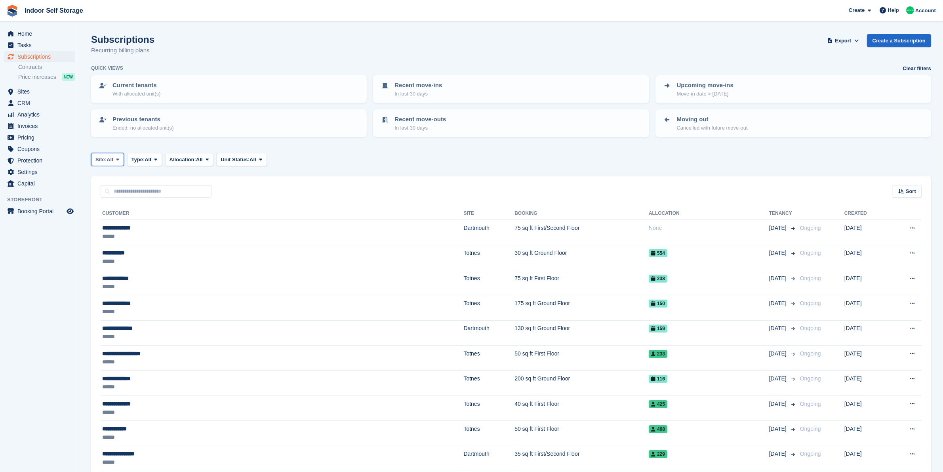
click at [116, 157] on span at bounding box center [117, 159] width 6 height 6
click at [125, 188] on link "Dartmouth" at bounding box center [129, 192] width 69 height 14
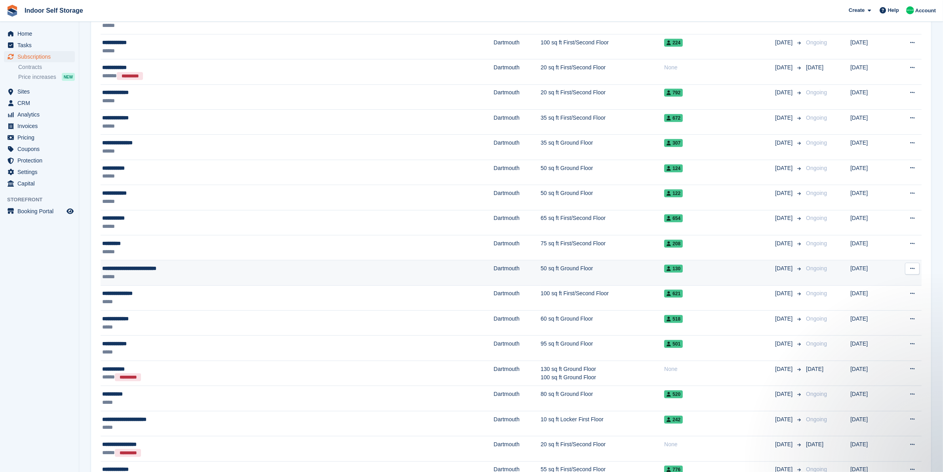
click at [198, 272] on div "**********" at bounding box center [209, 268] width 215 height 8
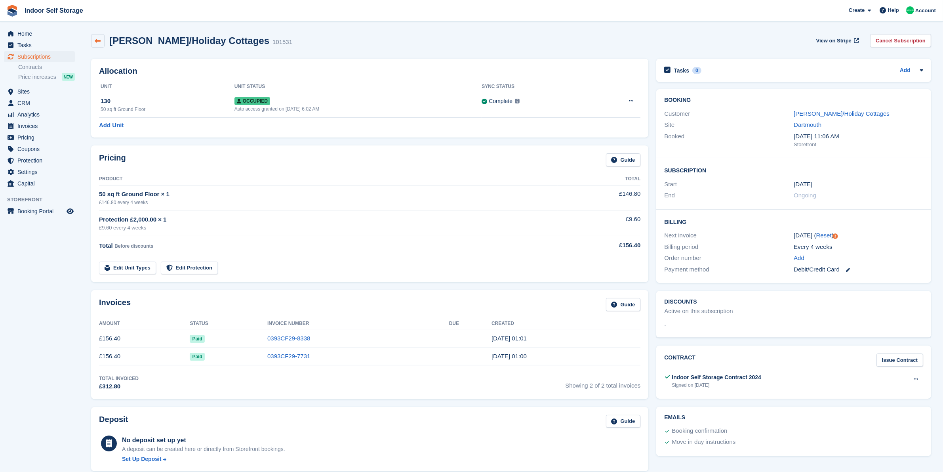
click at [98, 38] on icon at bounding box center [98, 41] width 6 height 6
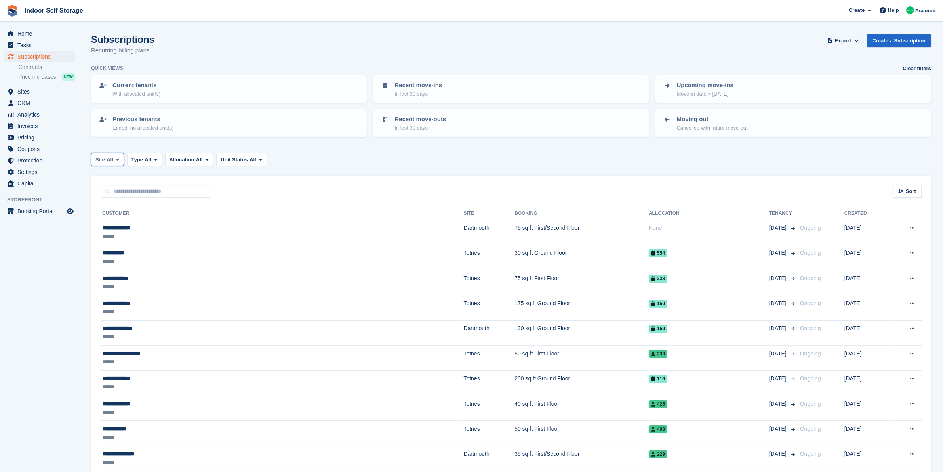
click at [105, 159] on span "Site:" at bounding box center [100, 160] width 11 height 8
click at [121, 194] on link "Dartmouth" at bounding box center [129, 192] width 69 height 14
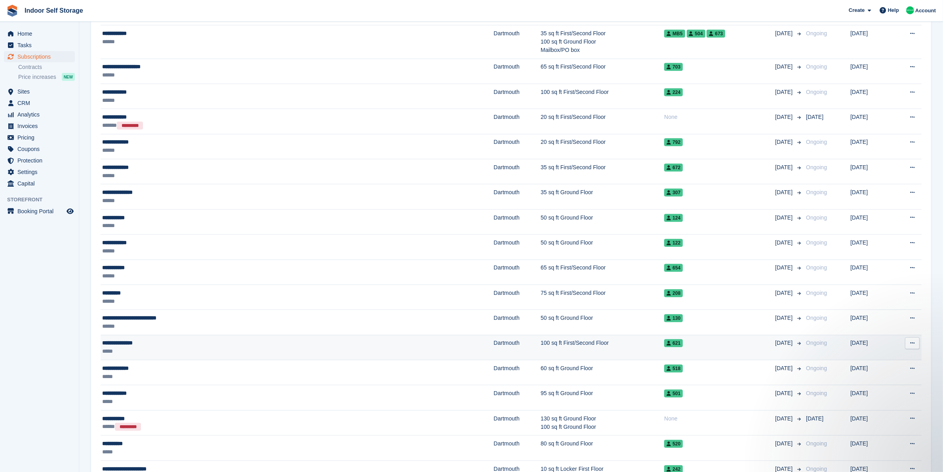
click at [188, 347] on div "**********" at bounding box center [209, 343] width 215 height 8
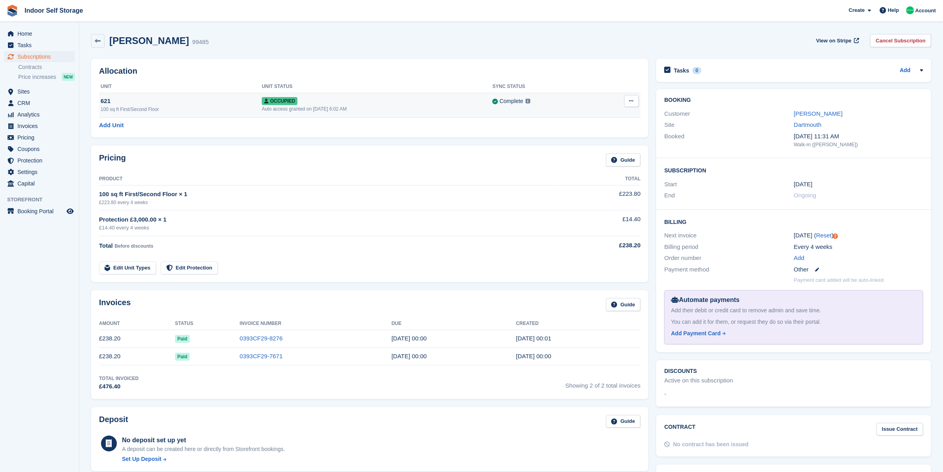
drag, startPoint x: 95, startPoint y: 38, endPoint x: 119, endPoint y: 102, distance: 68.4
click at [95, 38] on icon at bounding box center [98, 41] width 6 height 6
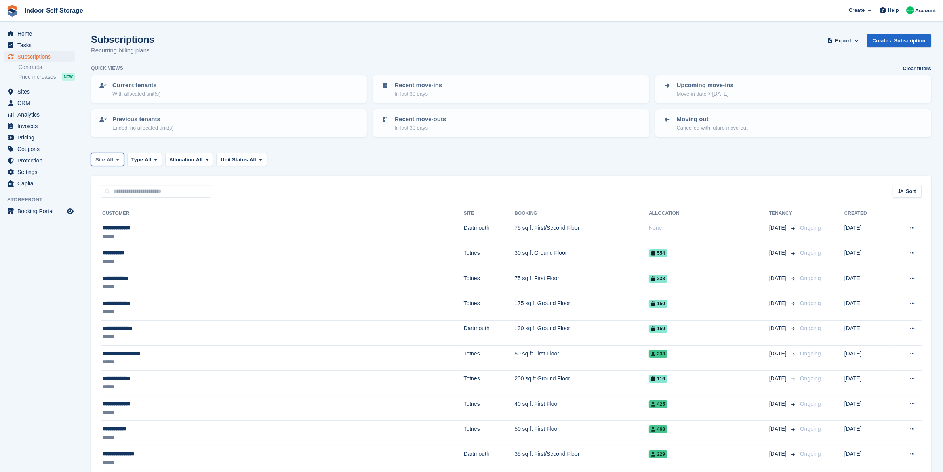
click at [113, 160] on span "All" at bounding box center [110, 160] width 7 height 8
click at [120, 190] on link "Dartmouth" at bounding box center [129, 192] width 69 height 14
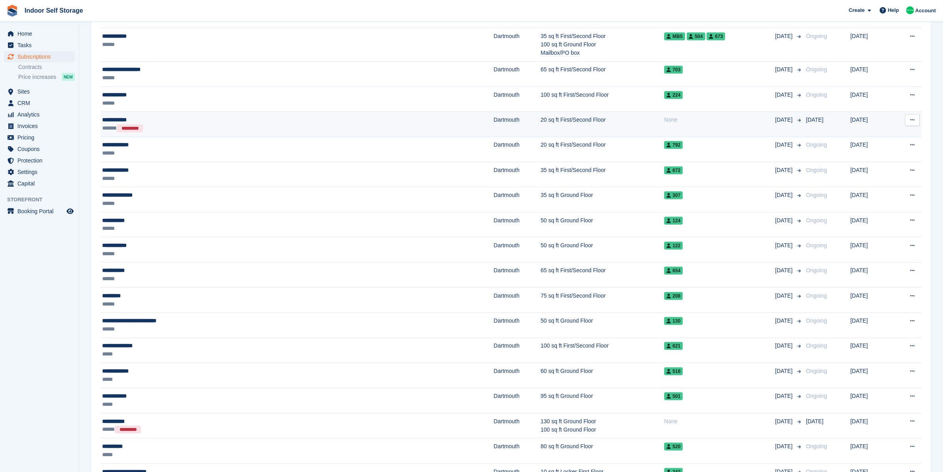
scroll to position [446, 0]
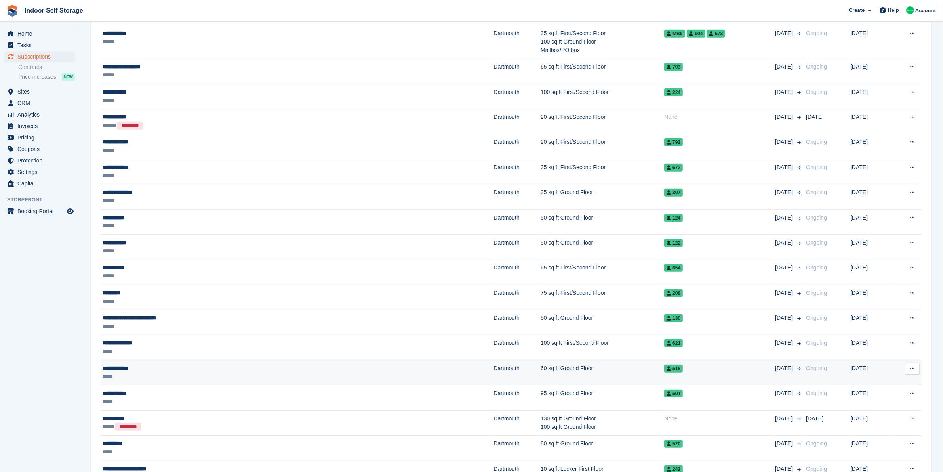
click at [207, 375] on div "*****" at bounding box center [209, 376] width 215 height 8
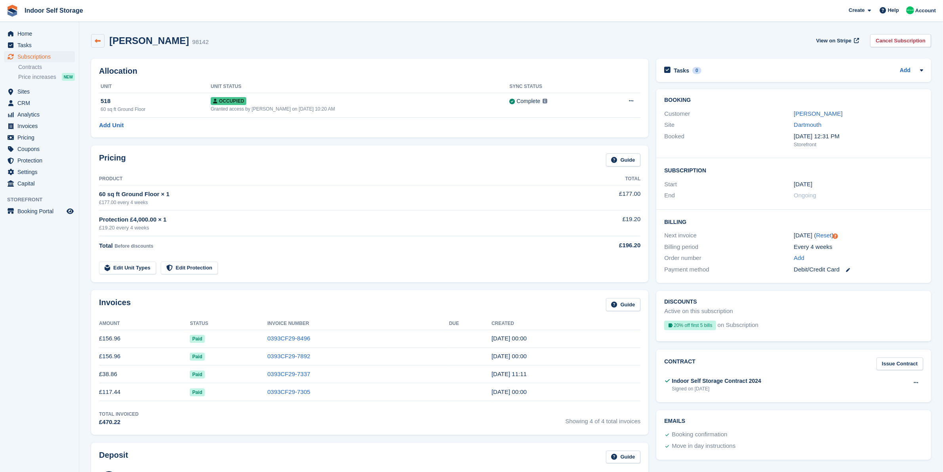
click at [93, 36] on link at bounding box center [97, 40] width 13 height 13
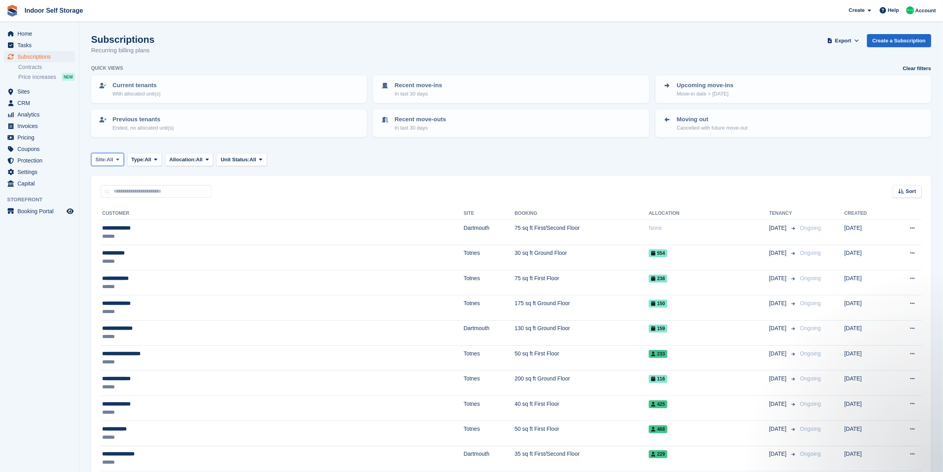
click at [116, 157] on span at bounding box center [117, 159] width 6 height 6
click at [118, 192] on link "Dartmouth" at bounding box center [129, 192] width 69 height 14
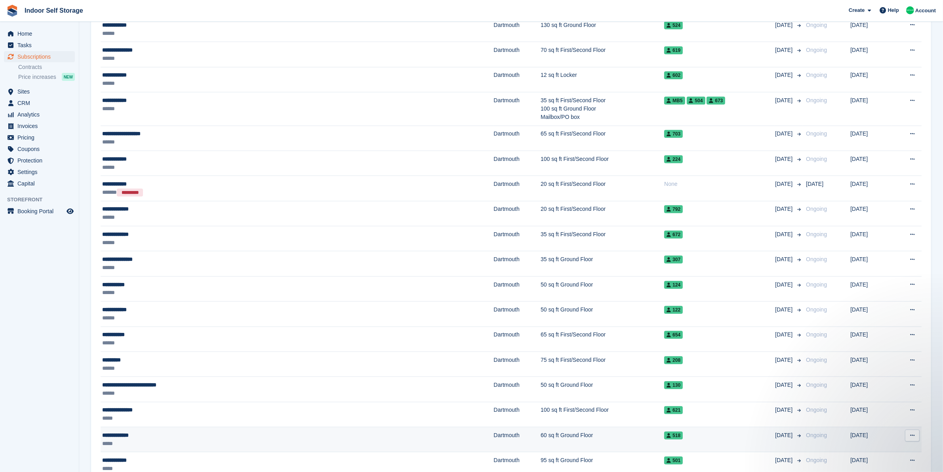
scroll to position [396, 0]
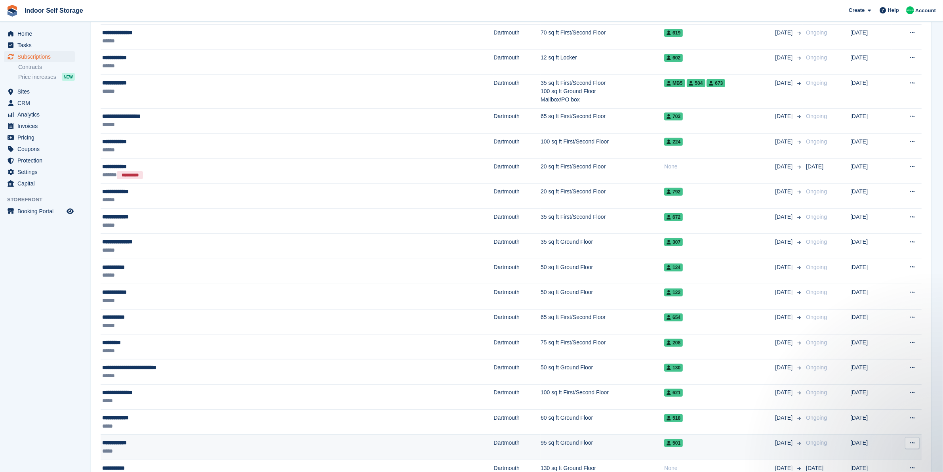
click at [247, 441] on div "**********" at bounding box center [209, 442] width 215 height 8
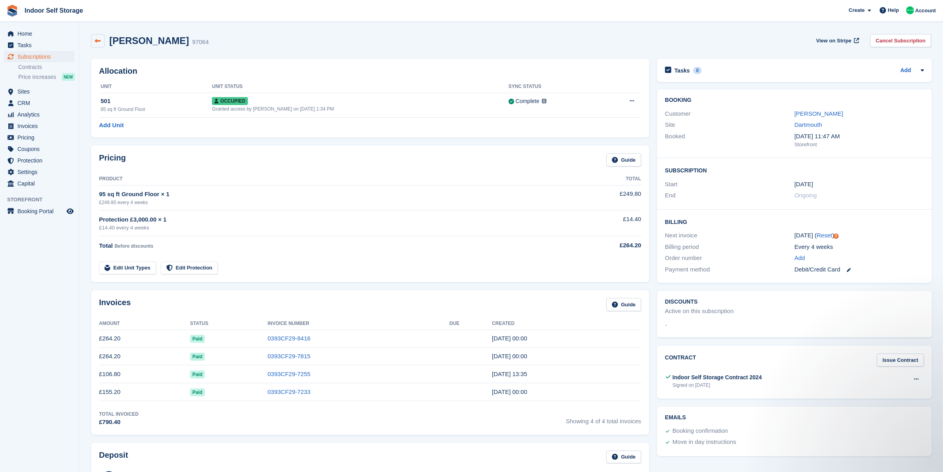
click at [99, 42] on icon at bounding box center [98, 41] width 6 height 6
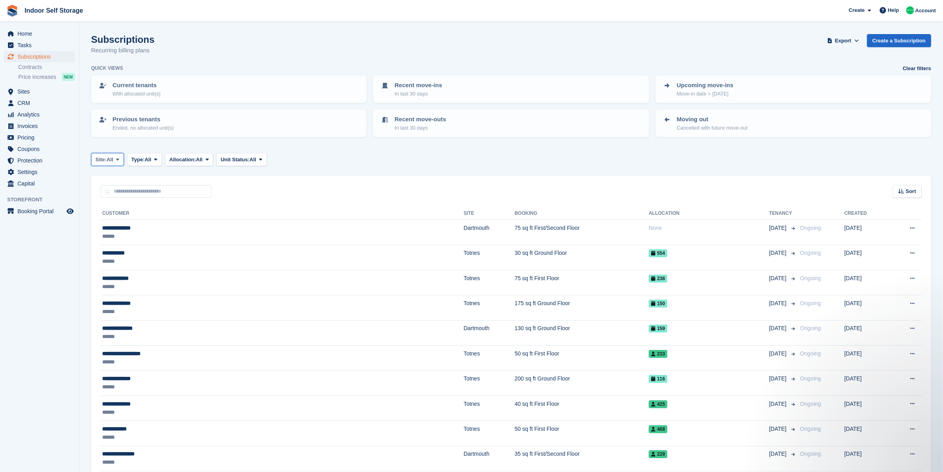
click at [107, 156] on span "Site:" at bounding box center [100, 160] width 11 height 8
click at [136, 193] on link "Dartmouth" at bounding box center [129, 192] width 69 height 14
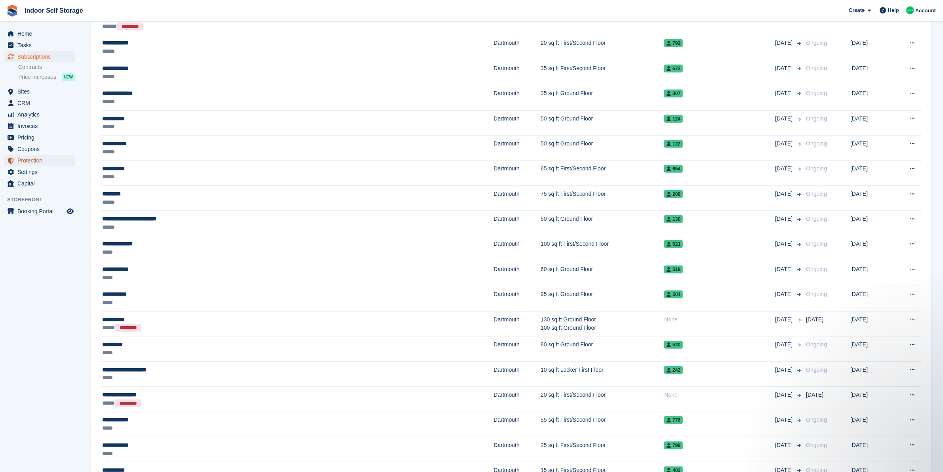
click at [38, 160] on span "Protection" at bounding box center [41, 160] width 48 height 11
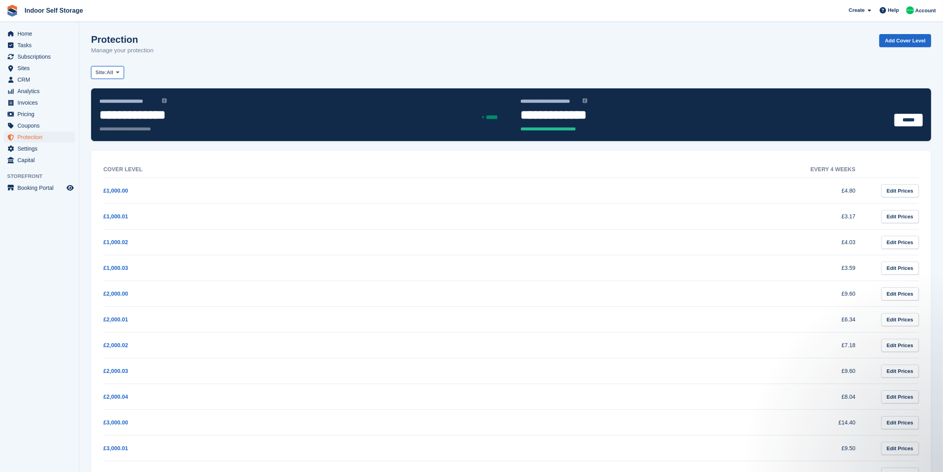
click at [105, 71] on span "Site:" at bounding box center [100, 73] width 11 height 8
click at [123, 110] on link "Dartmouth" at bounding box center [129, 105] width 69 height 14
click at [46, 57] on span "Subscriptions" at bounding box center [41, 56] width 48 height 11
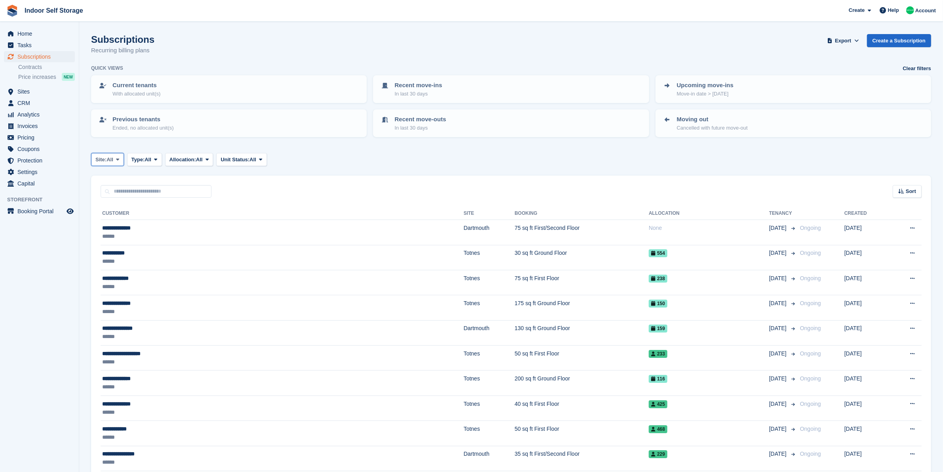
click at [116, 158] on span at bounding box center [117, 159] width 6 height 6
click at [126, 193] on link "Dartmouth" at bounding box center [129, 192] width 69 height 14
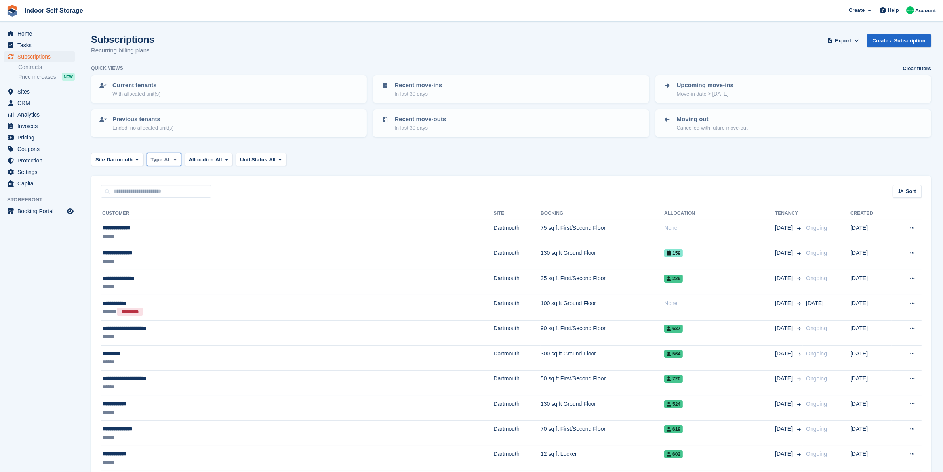
click at [162, 157] on span "Type:" at bounding box center [157, 160] width 13 height 8
click at [181, 219] on link "Active" at bounding box center [184, 221] width 69 height 14
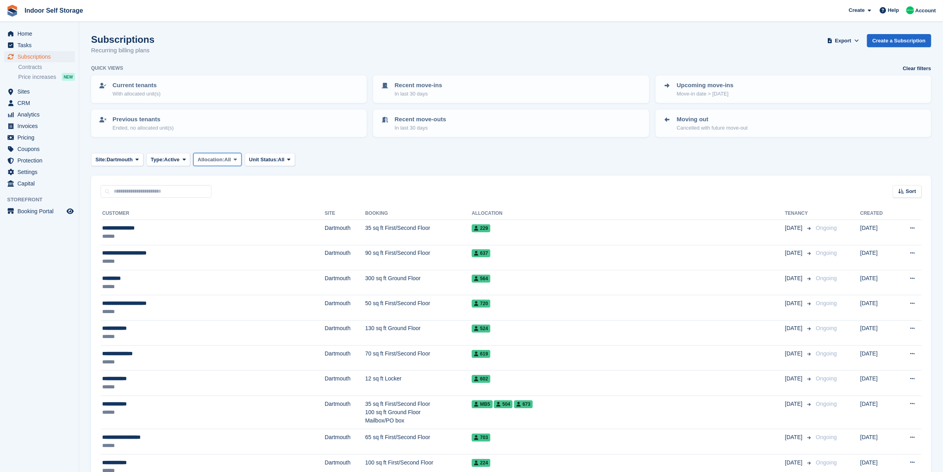
click at [219, 160] on span "Allocation:" at bounding box center [211, 160] width 27 height 8
click at [230, 192] on link "Allocated" at bounding box center [231, 192] width 69 height 14
click at [848, 41] on span "Export" at bounding box center [843, 41] width 16 height 8
click at [819, 103] on div "Start Export" at bounding box center [811, 102] width 29 height 8
click at [55, 104] on span "CRM" at bounding box center [41, 102] width 48 height 11
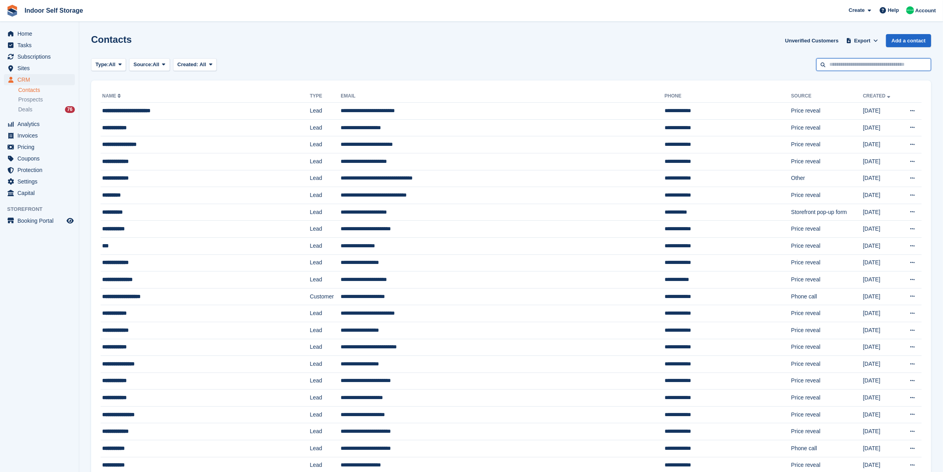
click at [848, 63] on input "text" at bounding box center [873, 64] width 115 height 13
type input "*******"
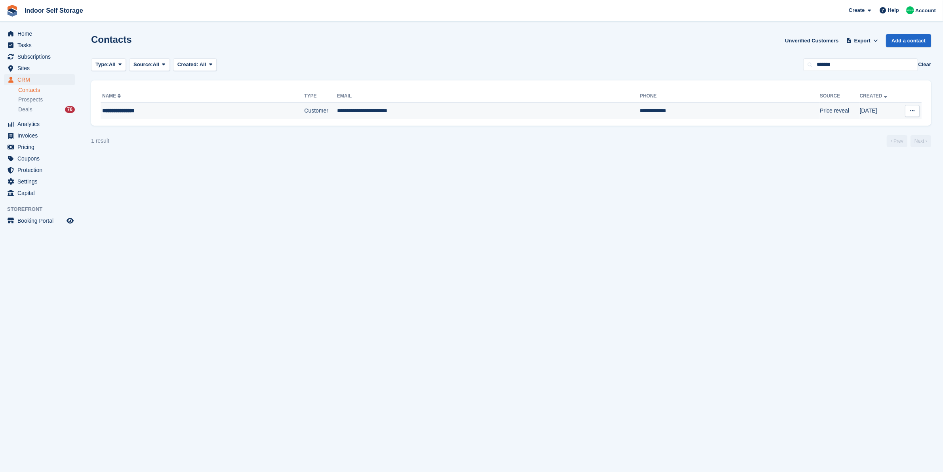
click at [304, 109] on td "Customer" at bounding box center [320, 111] width 32 height 17
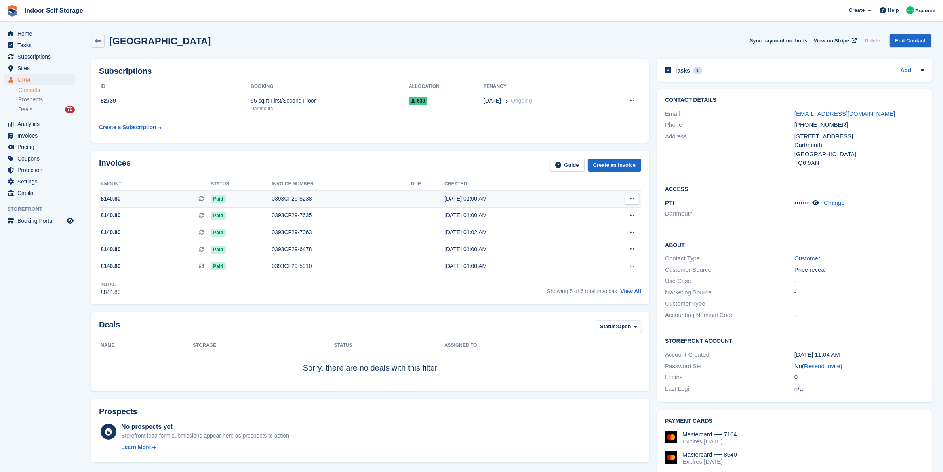
click at [240, 195] on div "Paid" at bounding box center [241, 198] width 61 height 8
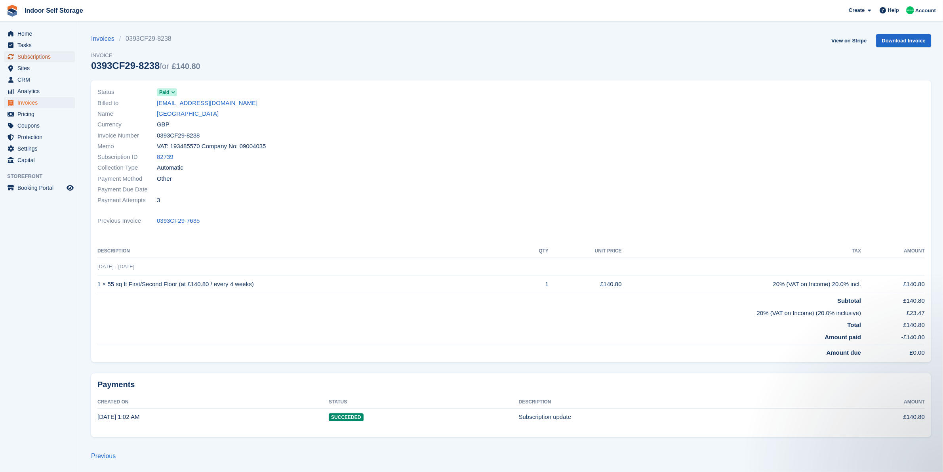
click at [40, 56] on span "Subscriptions" at bounding box center [41, 56] width 48 height 11
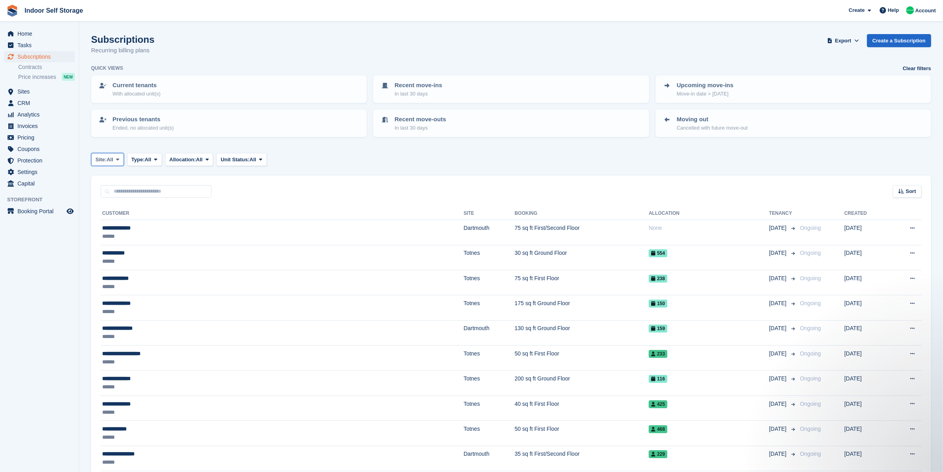
click at [106, 156] on span "Site:" at bounding box center [100, 160] width 11 height 8
click at [130, 191] on link "Dartmouth" at bounding box center [129, 192] width 69 height 14
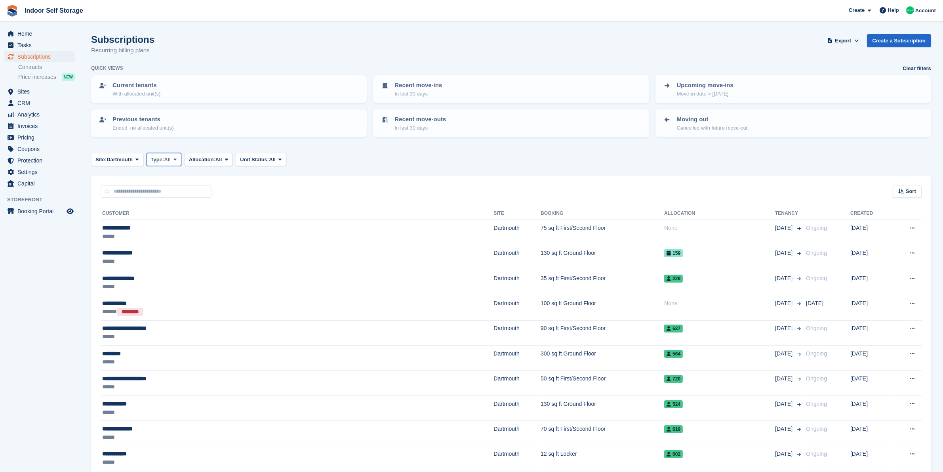
click at [171, 159] on span "All" at bounding box center [167, 160] width 7 height 8
click at [191, 224] on link "Active" at bounding box center [184, 221] width 69 height 14
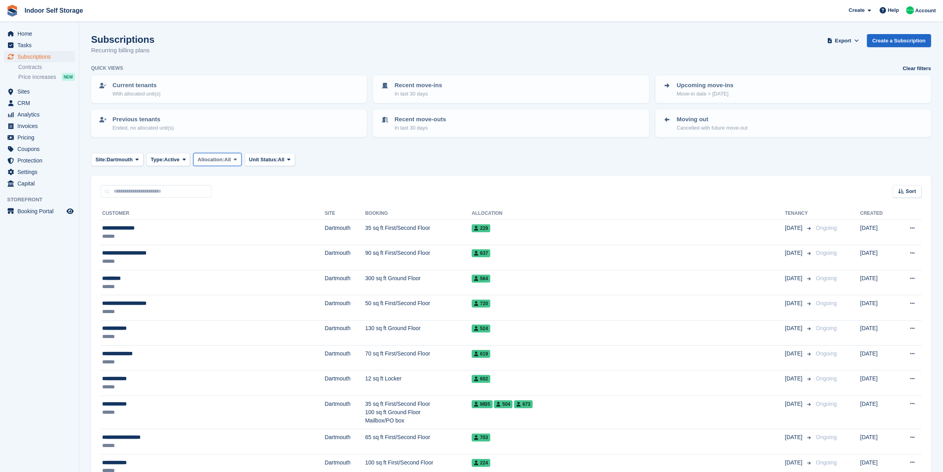
click at [235, 154] on button "Allocation: All" at bounding box center [217, 159] width 48 height 13
click at [242, 192] on link "Allocated" at bounding box center [231, 192] width 69 height 14
click at [840, 40] on span "Export" at bounding box center [843, 41] width 16 height 8
click at [833, 103] on link "Start Export" at bounding box center [813, 101] width 90 height 13
click at [29, 101] on span "CRM" at bounding box center [41, 102] width 48 height 11
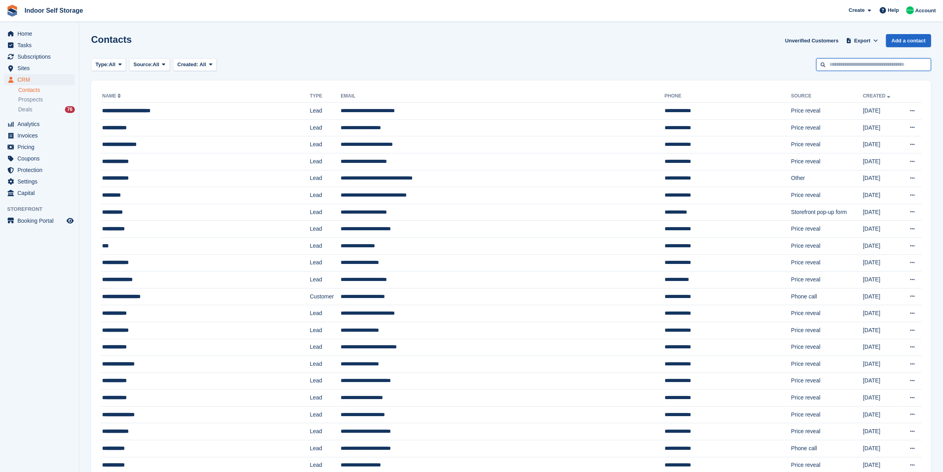
click at [859, 64] on input "text" at bounding box center [873, 64] width 115 height 13
type input "**********"
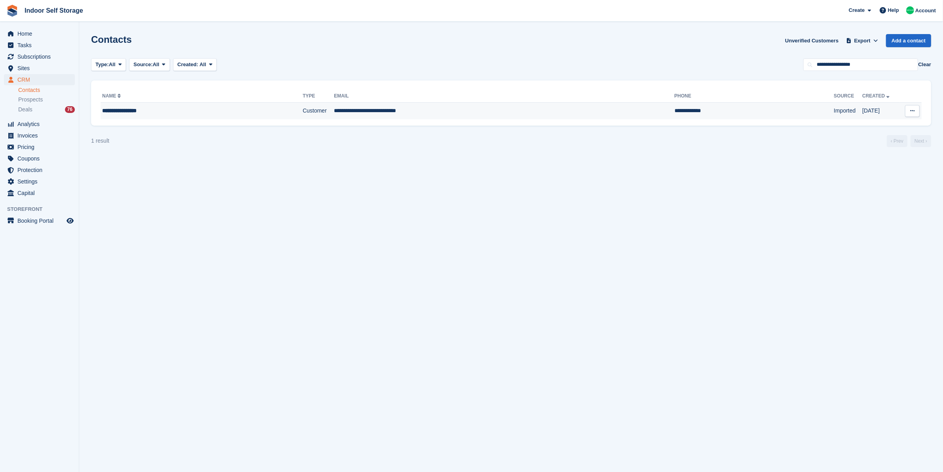
click at [438, 106] on td "**********" at bounding box center [504, 111] width 341 height 17
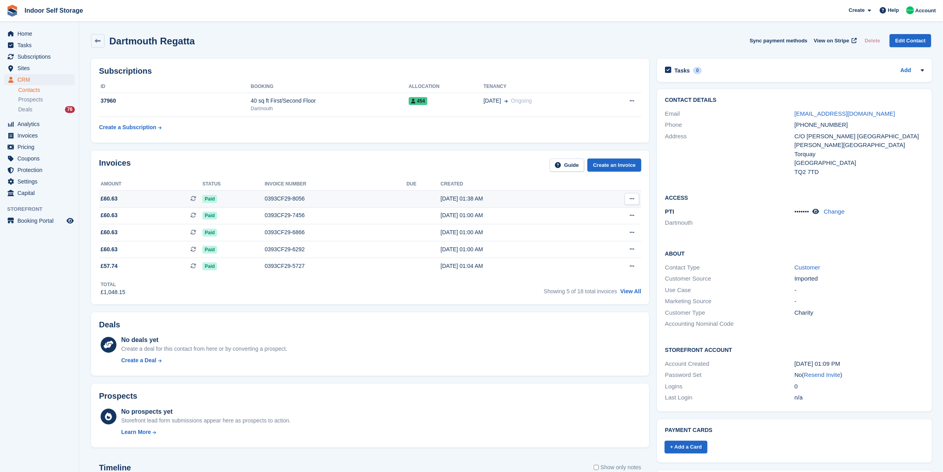
click at [258, 194] on td "Paid" at bounding box center [233, 198] width 62 height 17
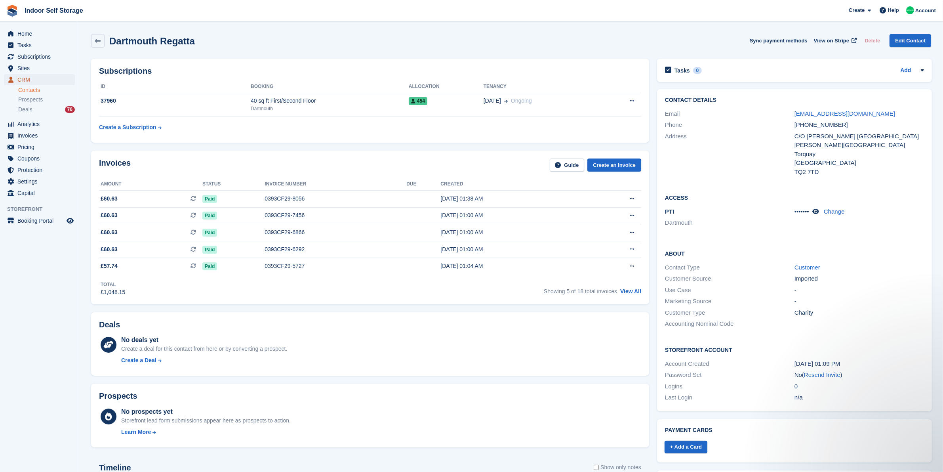
click at [31, 80] on span "CRM" at bounding box center [41, 79] width 48 height 11
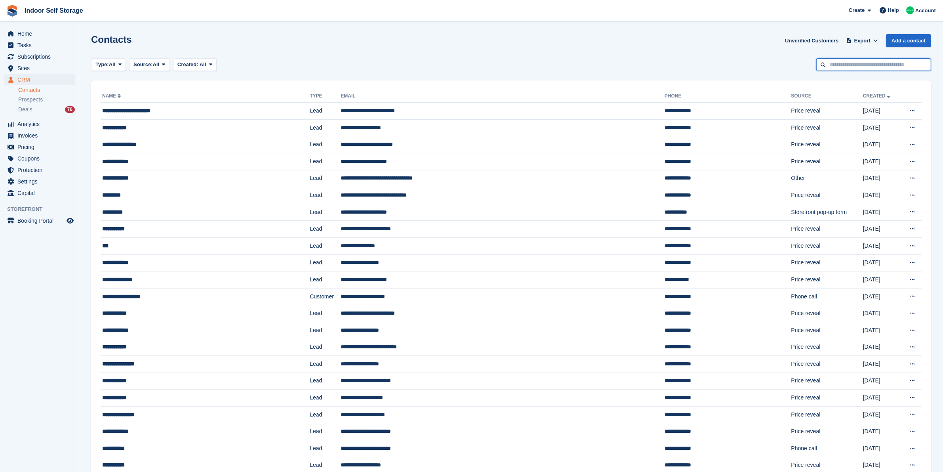
click at [895, 62] on input "text" at bounding box center [873, 64] width 115 height 13
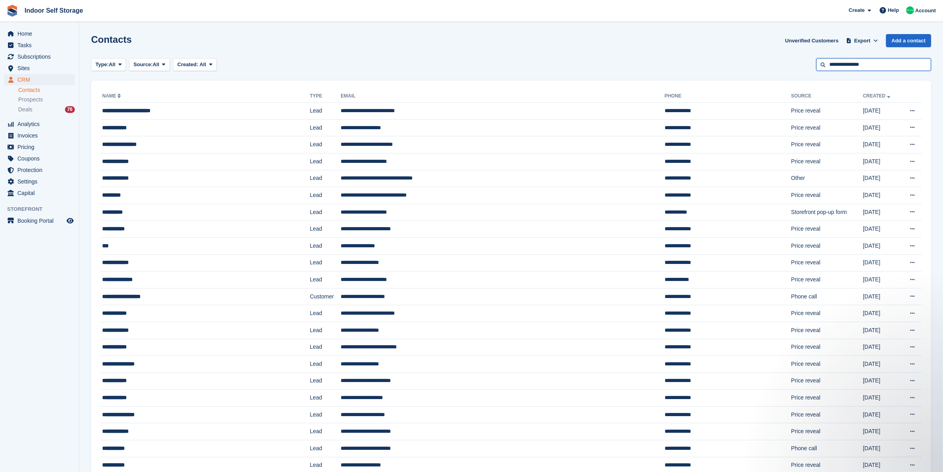
type input "**********"
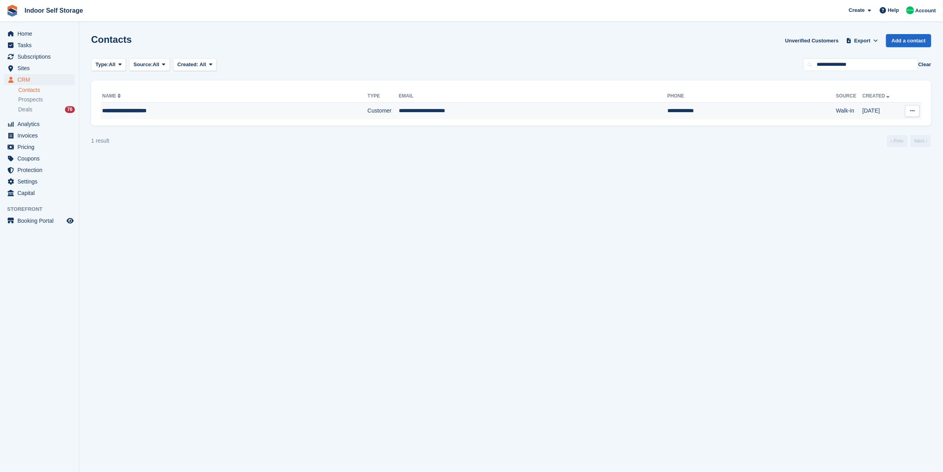
click at [368, 110] on td "Customer" at bounding box center [383, 111] width 31 height 17
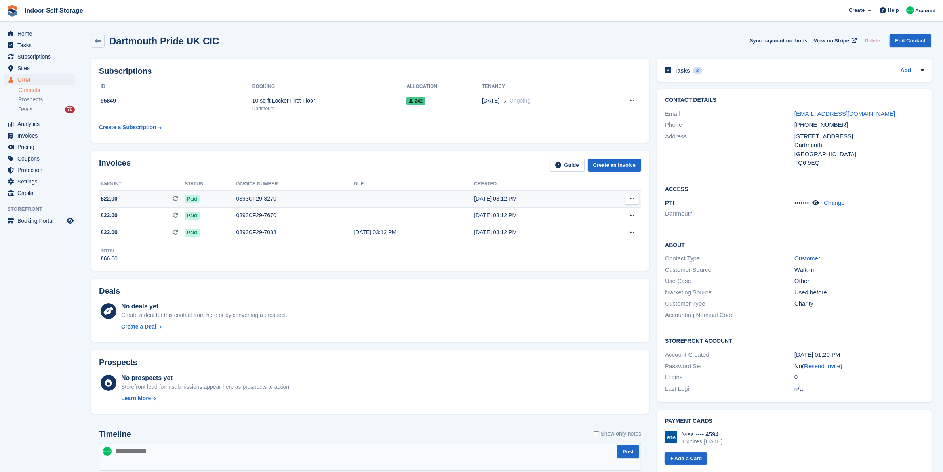
click at [305, 199] on div "0393CF29-8270" at bounding box center [295, 198] width 118 height 8
click at [676, 71] on h2 "Tasks" at bounding box center [681, 70] width 15 height 7
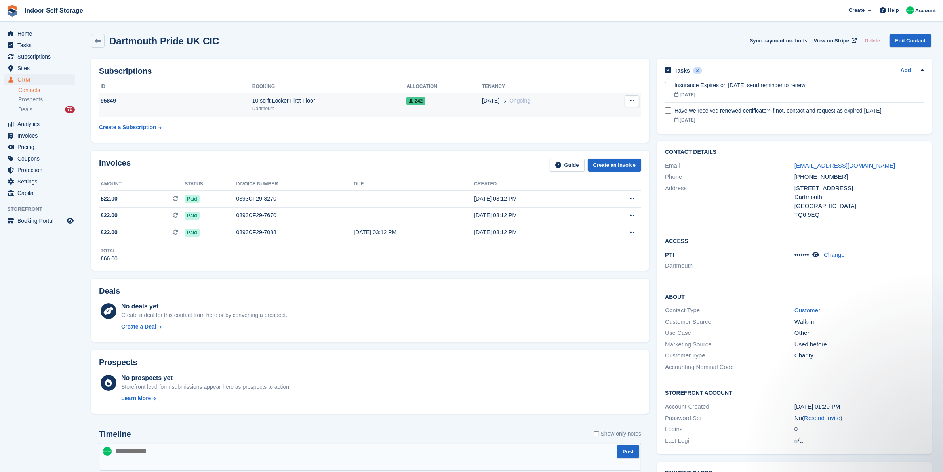
click at [560, 107] on td "17 Jul Ongoing" at bounding box center [541, 105] width 118 height 24
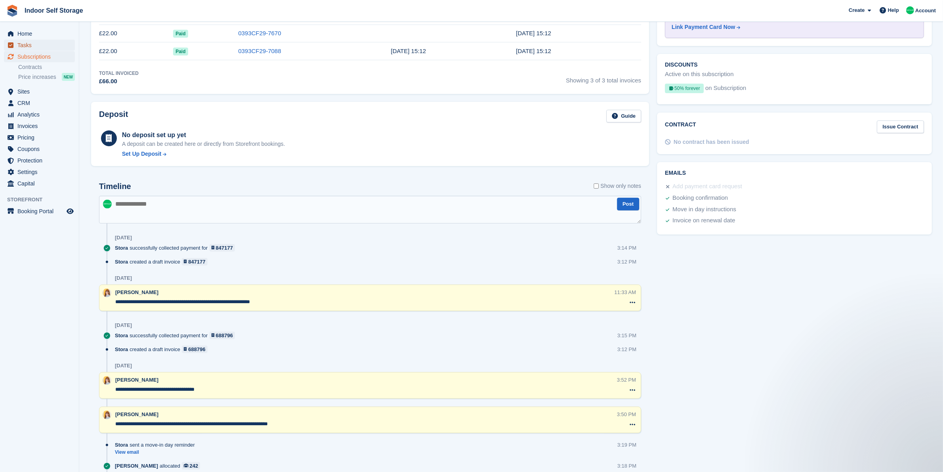
click at [53, 44] on span "Tasks" at bounding box center [41, 45] width 48 height 11
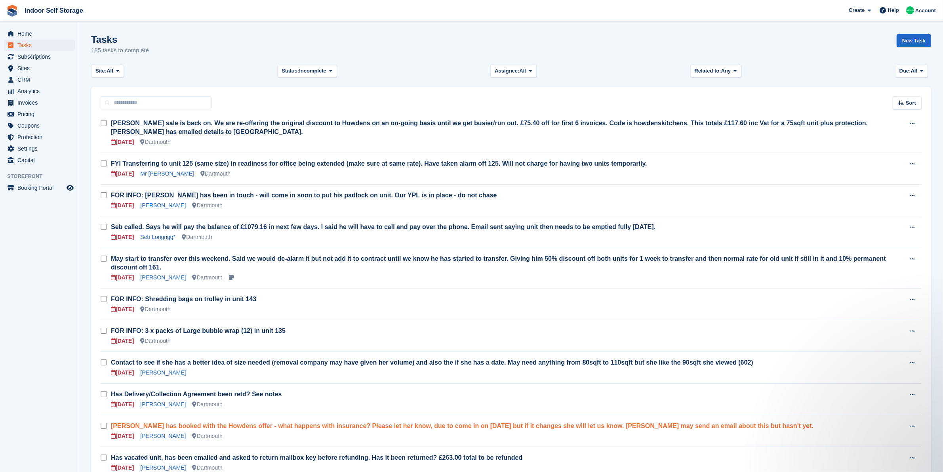
click at [220, 422] on link "Sandra Stewart has booked with the Howdens offer - what happens with insurance?…" at bounding box center [462, 425] width 703 height 7
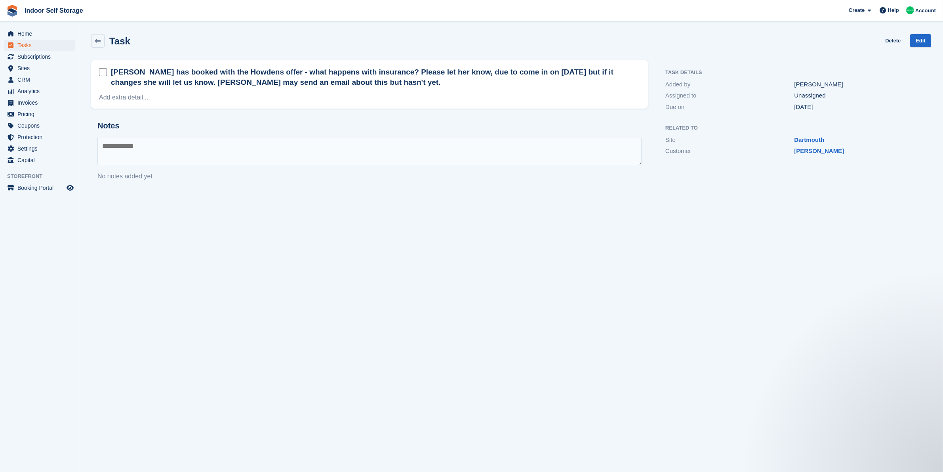
click at [260, 152] on textarea at bounding box center [369, 151] width 544 height 29
type textarea "*"
type textarea "**********"
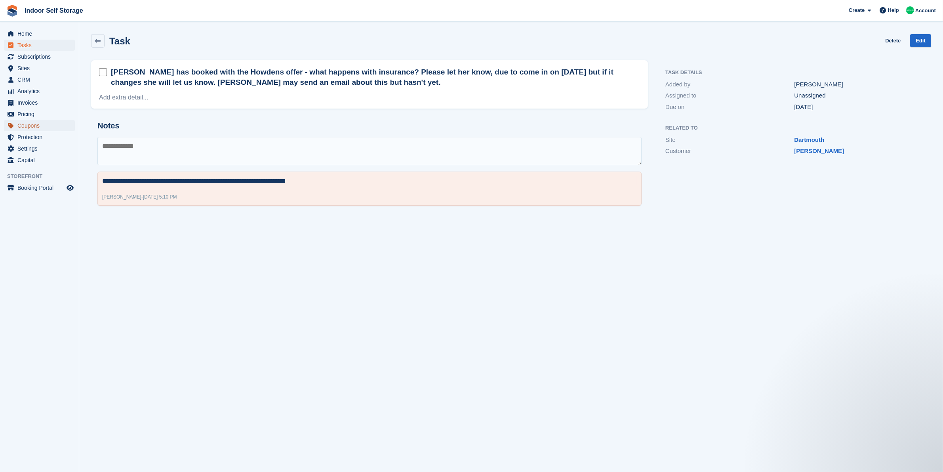
click at [49, 124] on span "Coupons" at bounding box center [41, 125] width 48 height 11
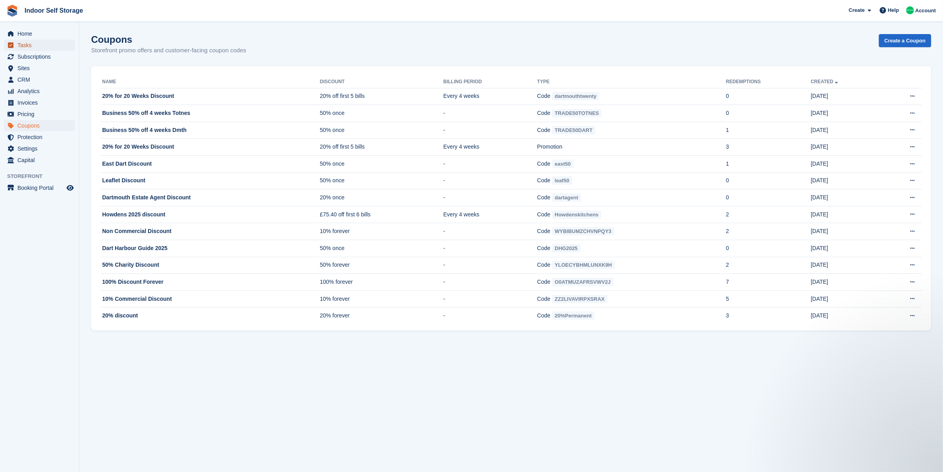
click at [54, 42] on span "Tasks" at bounding box center [41, 45] width 48 height 11
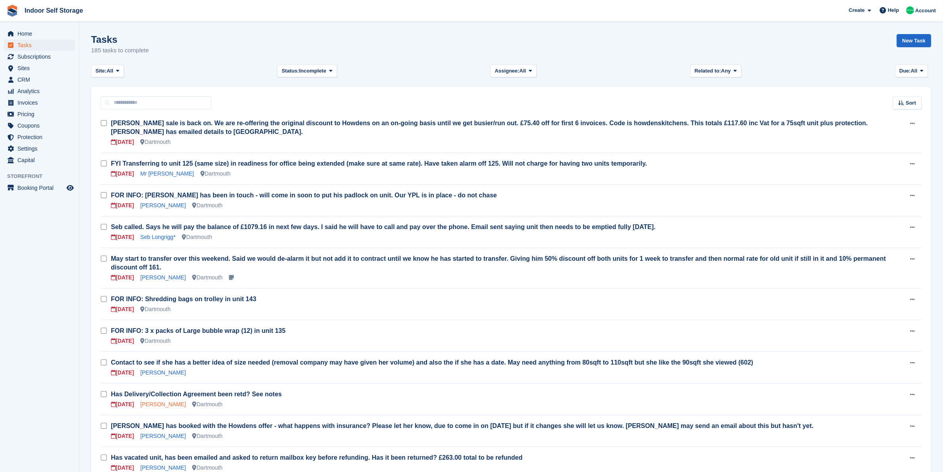
click at [186, 401] on link "Mrs Katherine Hildyard" at bounding box center [163, 404] width 46 height 6
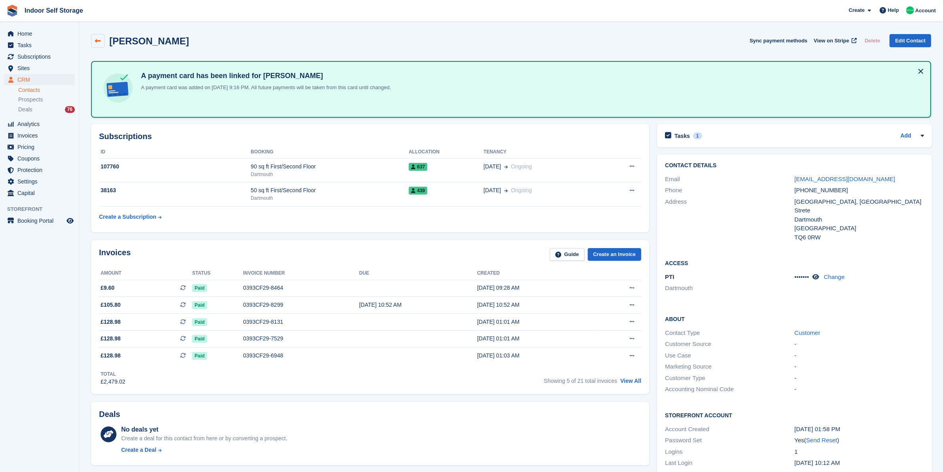
click at [101, 41] on link at bounding box center [97, 40] width 13 height 13
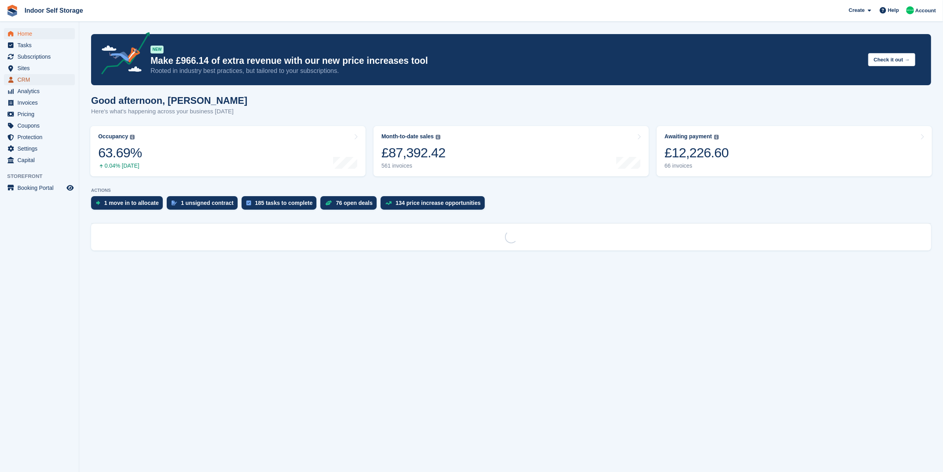
click at [34, 80] on span "CRM" at bounding box center [41, 79] width 48 height 11
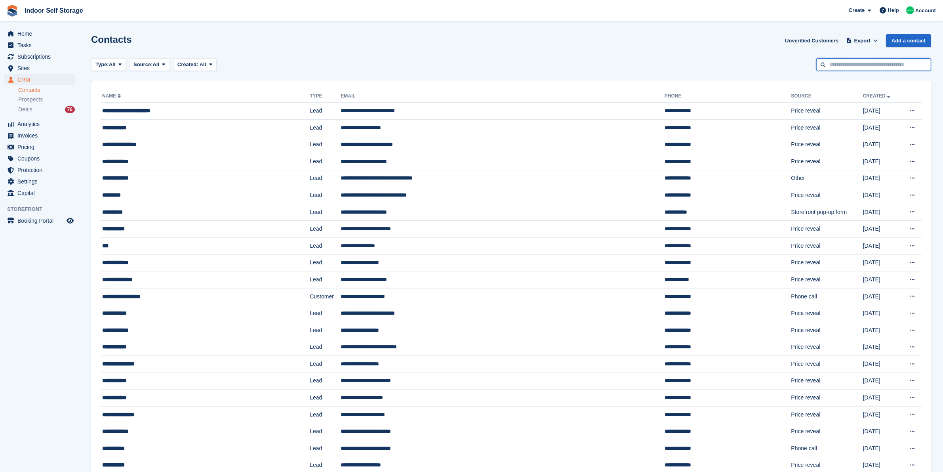
click at [872, 63] on input "text" at bounding box center [873, 64] width 115 height 13
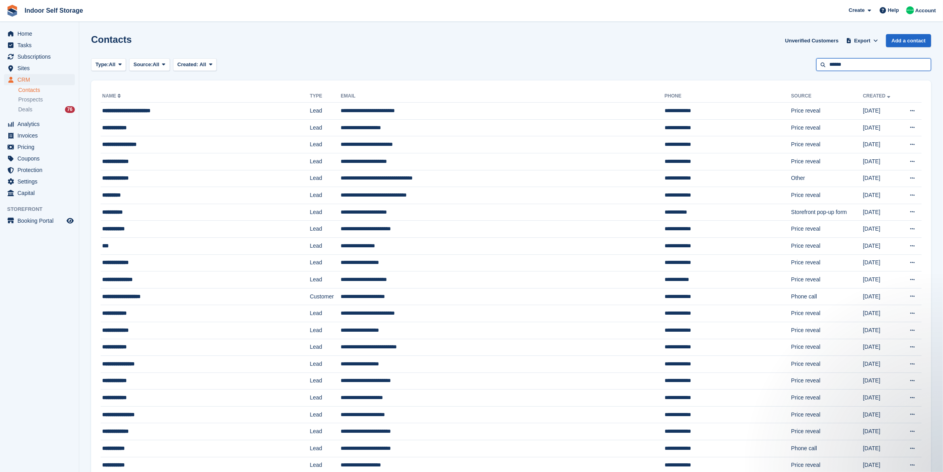
type input "******"
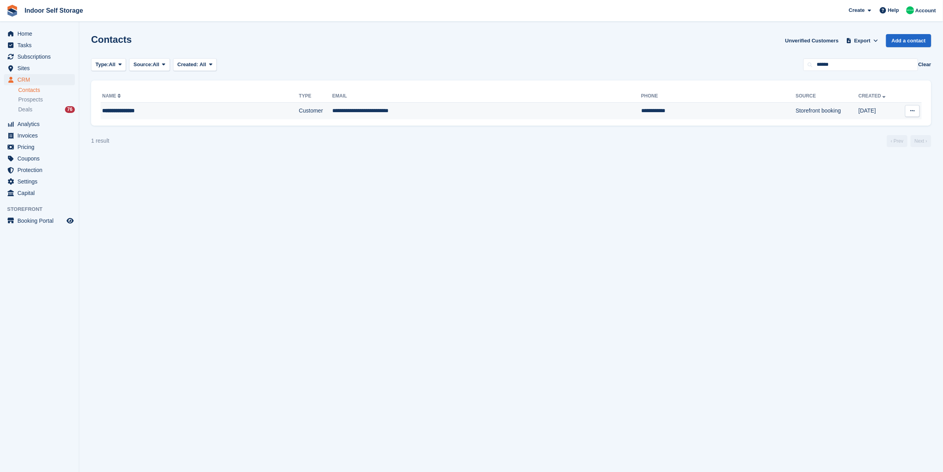
click at [137, 108] on div "**********" at bounding box center [172, 111] width 141 height 8
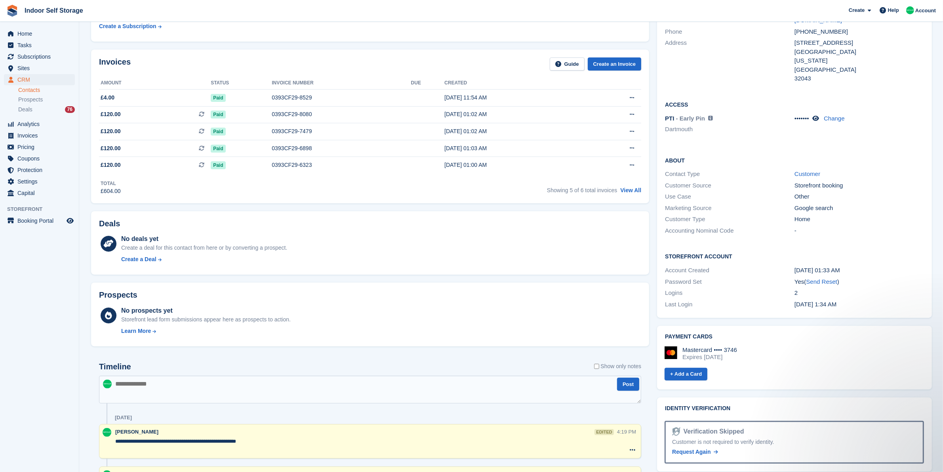
scroll to position [248, 0]
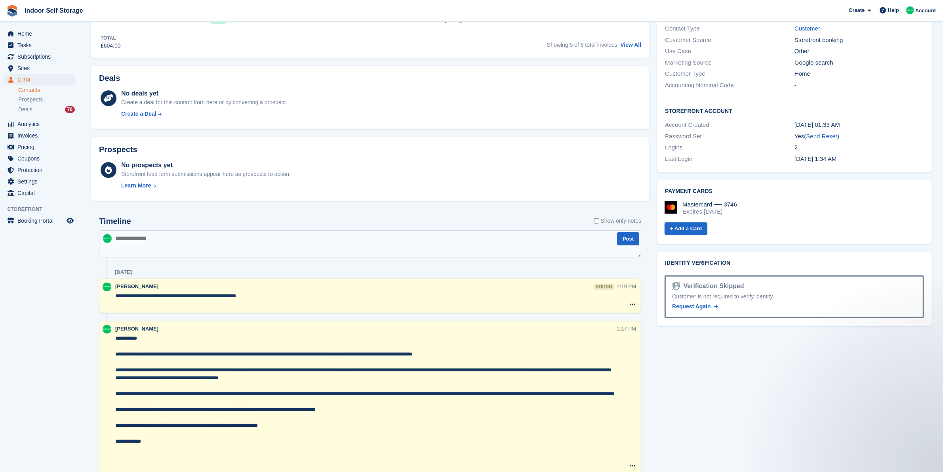
click at [190, 240] on textarea at bounding box center [370, 244] width 542 height 28
paste textarea "**********"
type textarea "**********"
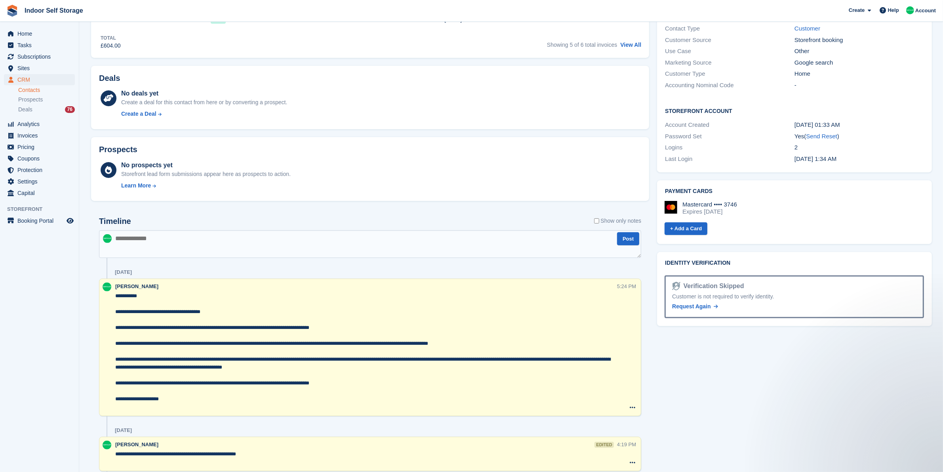
click at [116, 295] on textarea "**********" at bounding box center [366, 351] width 502 height 119
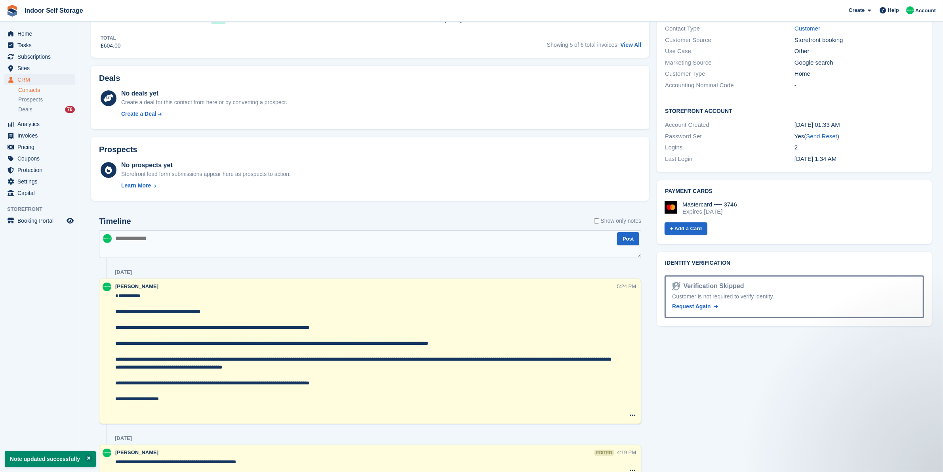
click at [139, 296] on textarea "**********" at bounding box center [366, 355] width 502 height 127
paste textarea "**********"
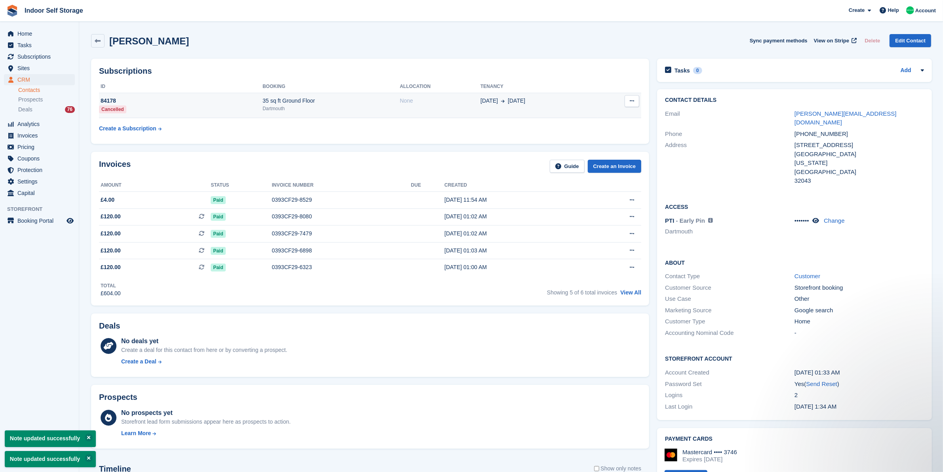
type textarea "**********"
click at [207, 115] on td "84178 Cancelled" at bounding box center [181, 105] width 164 height 25
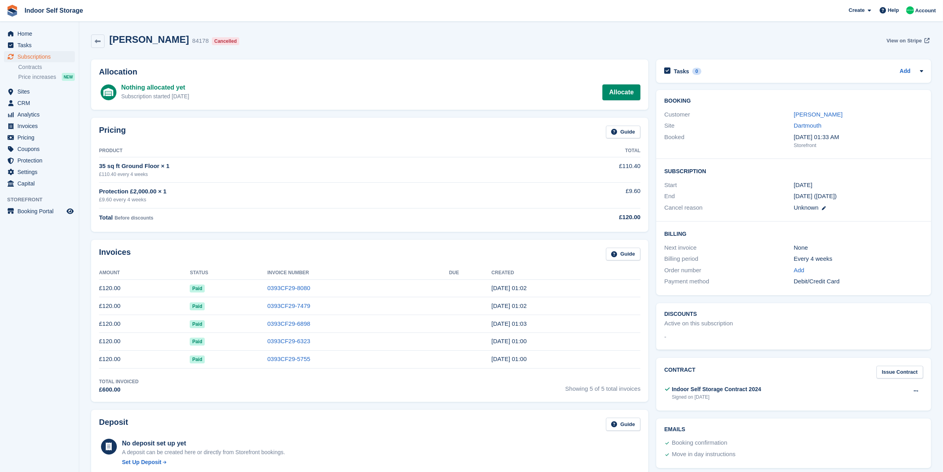
click at [905, 40] on span "View on Stripe" at bounding box center [903, 41] width 35 height 8
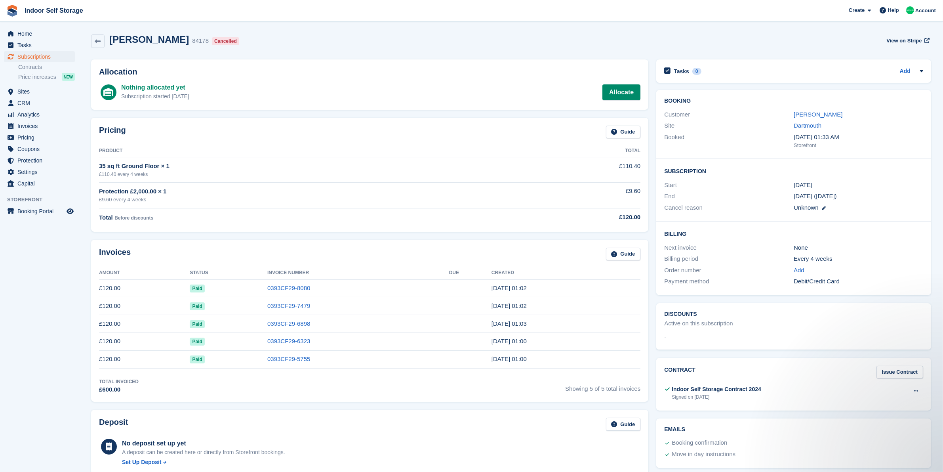
click at [829, 110] on div "[PERSON_NAME]" at bounding box center [859, 114] width 130 height 9
click at [806, 115] on link "[PERSON_NAME]" at bounding box center [818, 114] width 49 height 7
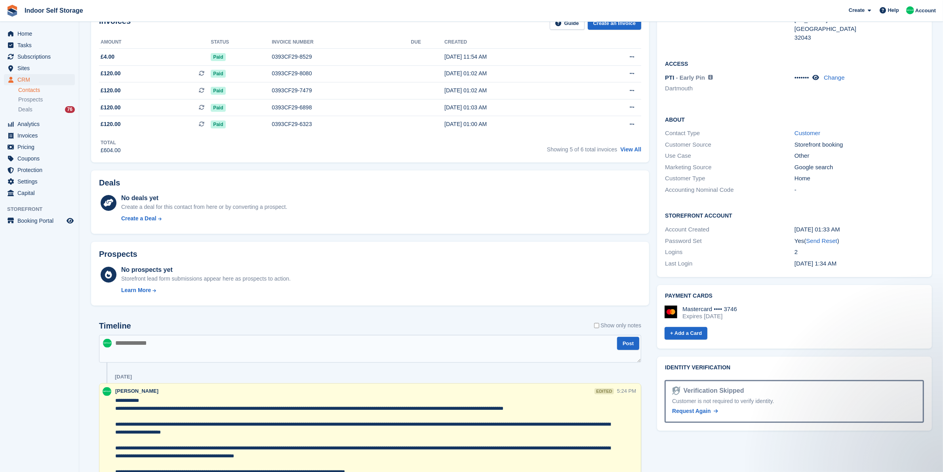
scroll to position [149, 0]
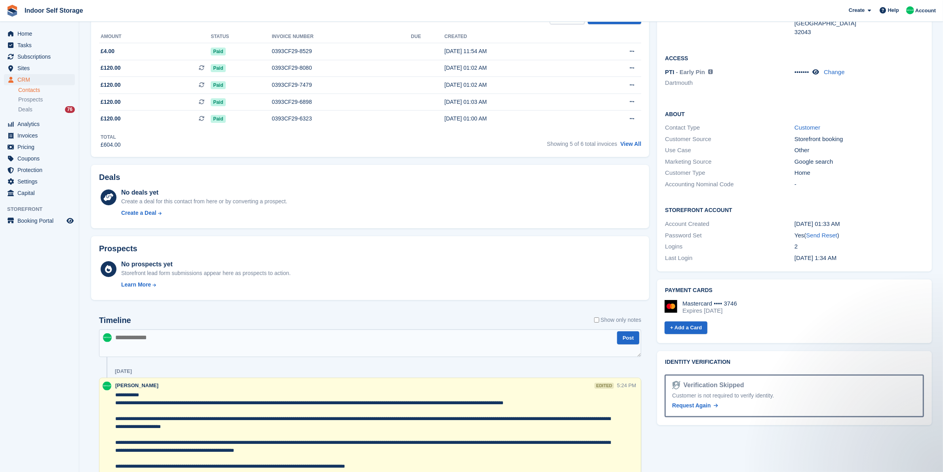
click at [211, 339] on textarea at bounding box center [370, 343] width 542 height 28
type textarea "*"
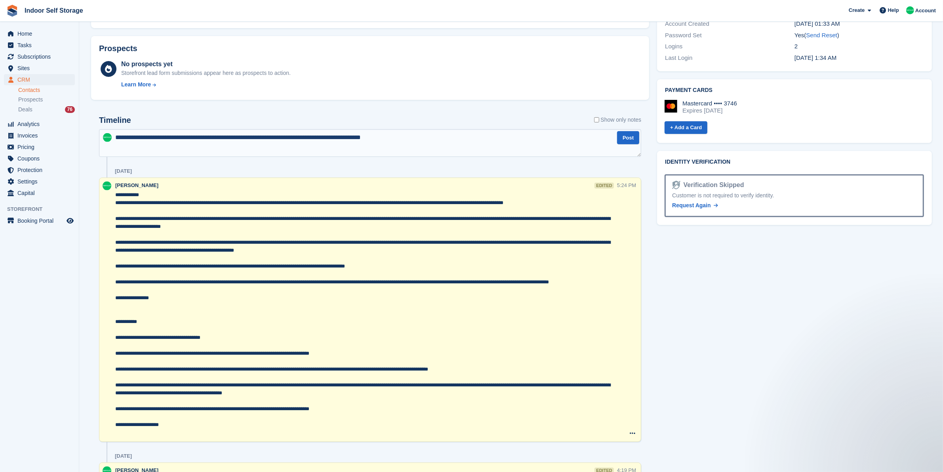
scroll to position [248, 0]
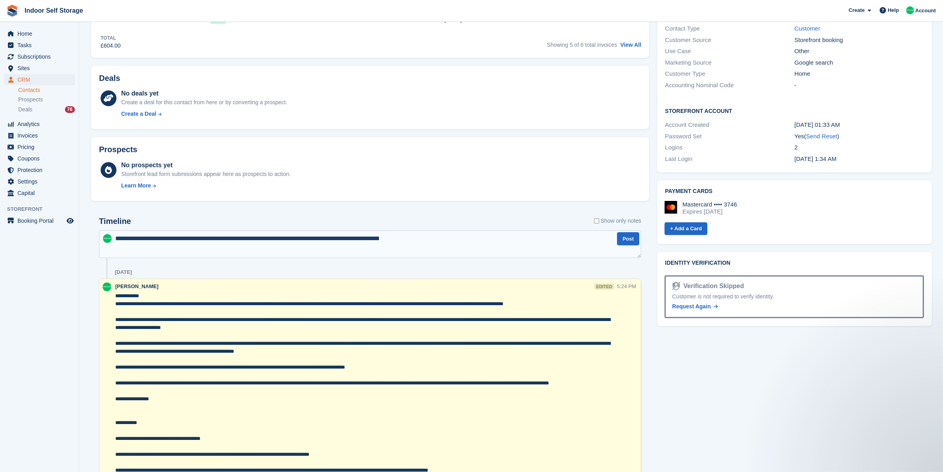
type textarea "**********"
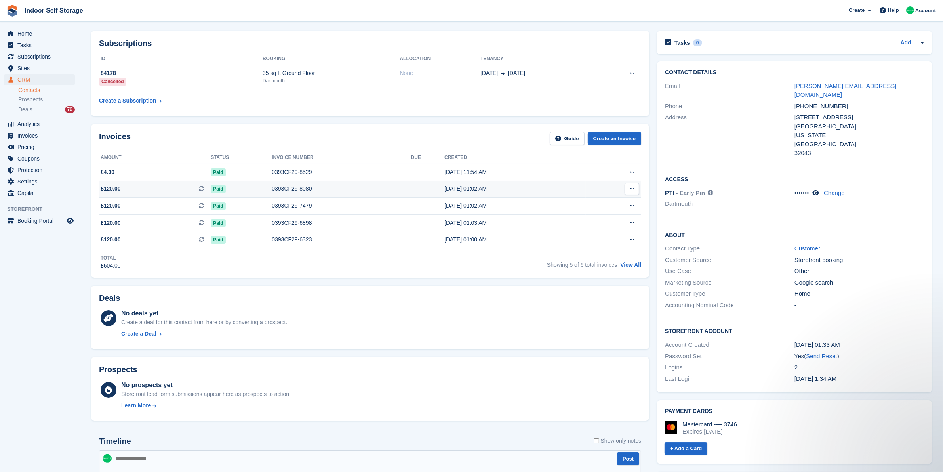
scroll to position [0, 0]
